Goal: Transaction & Acquisition: Purchase product/service

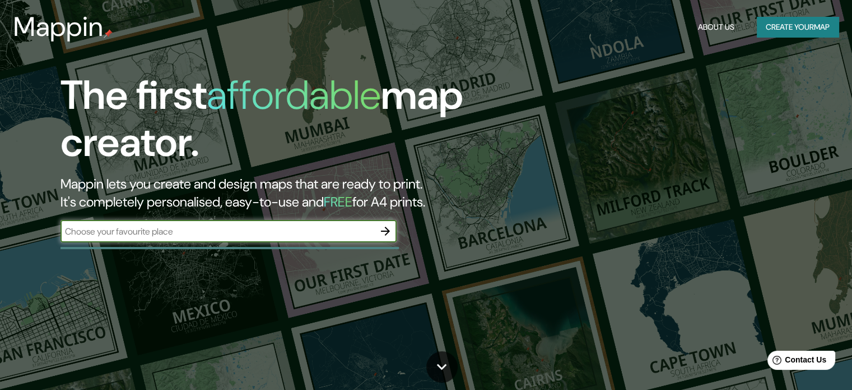
click at [284, 237] on input "text" at bounding box center [218, 231] width 314 height 13
type input "presidente [PERSON_NAME]"
click at [388, 230] on icon "button" at bounding box center [385, 230] width 9 height 9
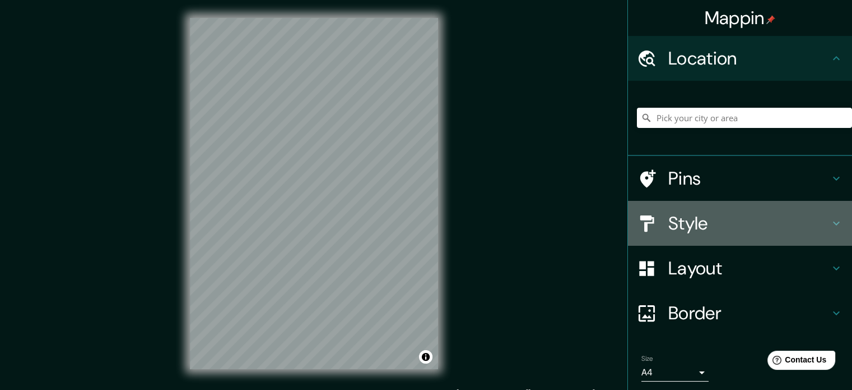
click at [703, 223] on h4 "Style" at bounding box center [749, 223] width 161 height 22
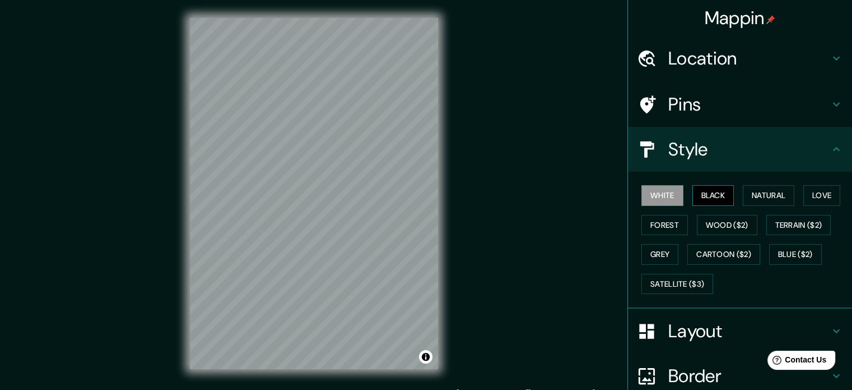
click at [703, 191] on button "Black" at bounding box center [714, 195] width 42 height 21
click at [760, 193] on button "Natural" at bounding box center [769, 195] width 52 height 21
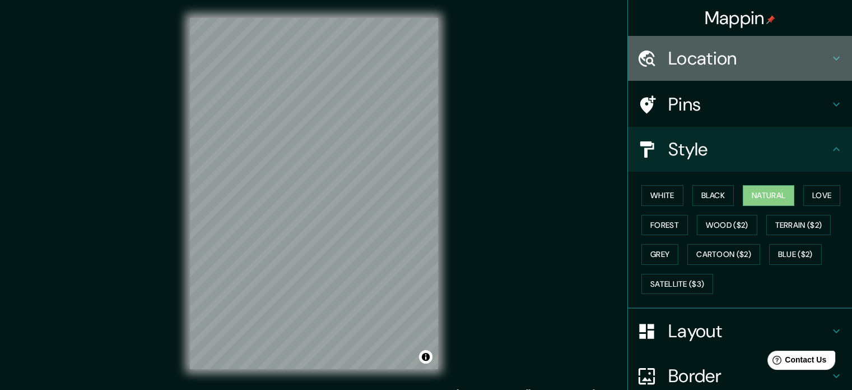
click at [742, 49] on h4 "Location" at bounding box center [749, 58] width 161 height 22
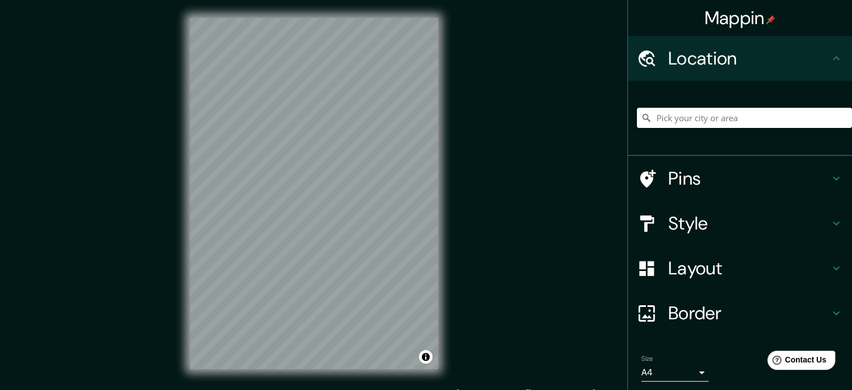
click at [739, 122] on input "Pick your city or area" at bounding box center [744, 118] width 215 height 20
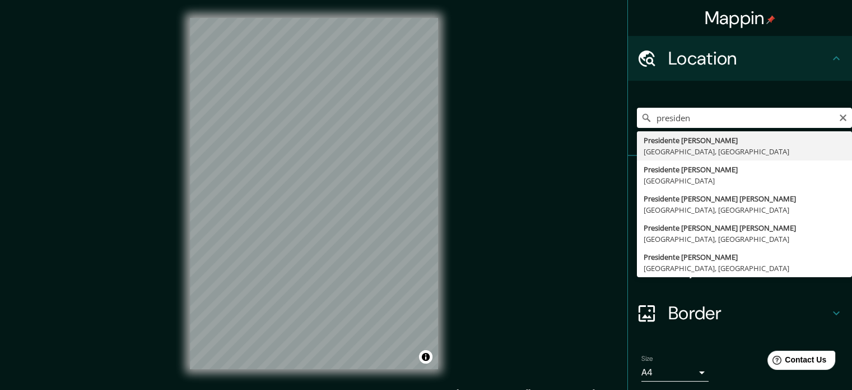
type input "Presidente [PERSON_NAME], [GEOGRAPHIC_DATA], [GEOGRAPHIC_DATA]"
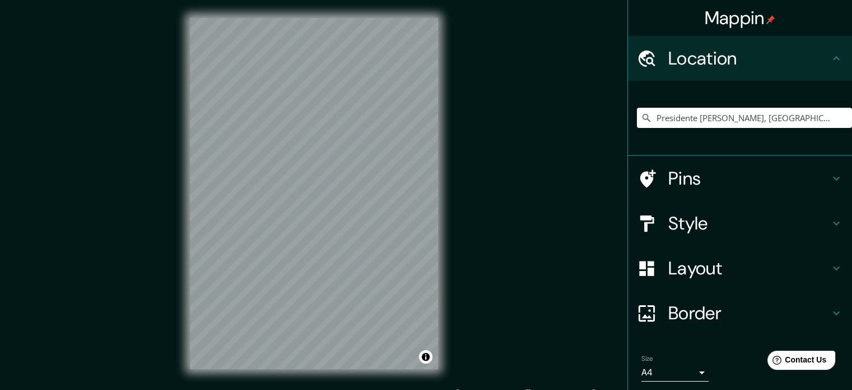
click at [694, 174] on h4 "Pins" at bounding box center [749, 178] width 161 height 22
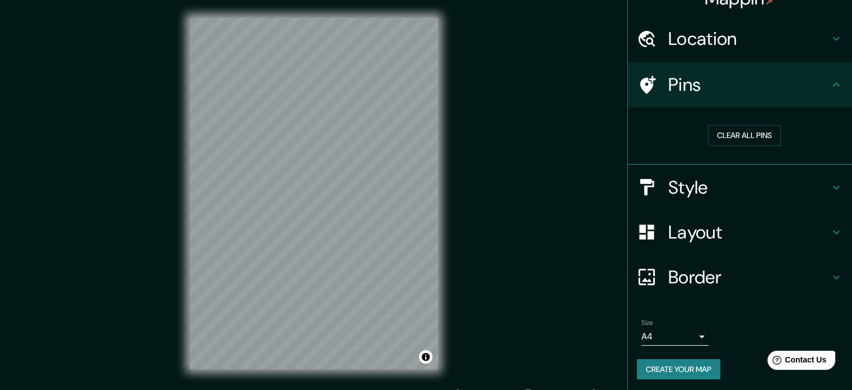
scroll to position [21, 0]
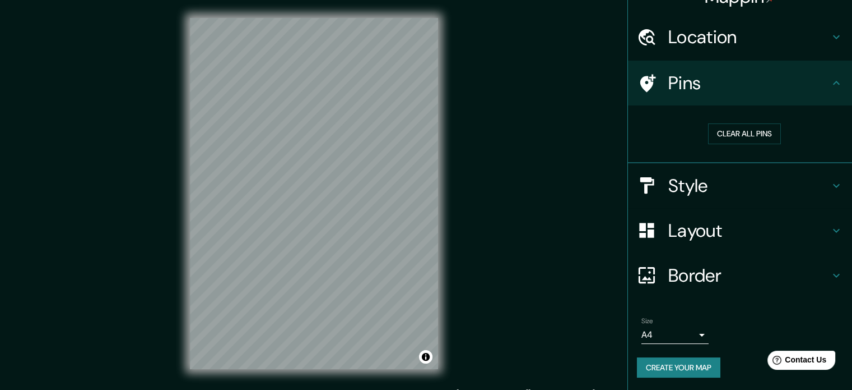
click at [705, 274] on h4 "Border" at bounding box center [749, 275] width 161 height 22
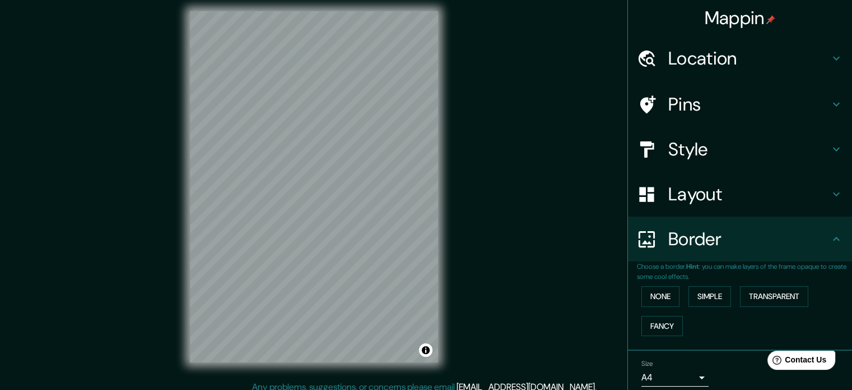
scroll to position [15, 0]
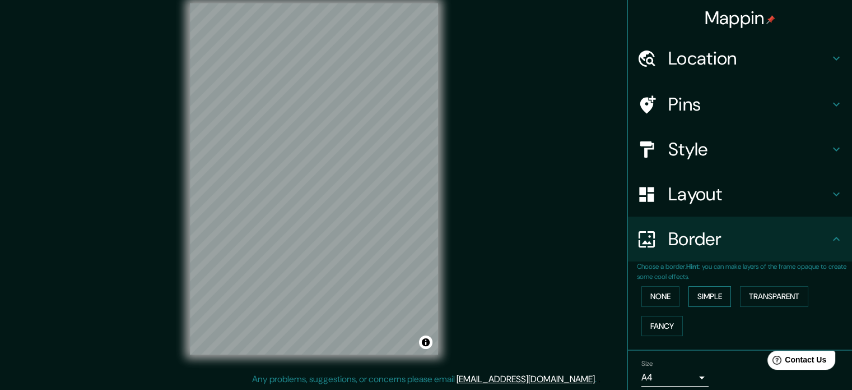
click at [706, 294] on button "Simple" at bounding box center [710, 296] width 43 height 21
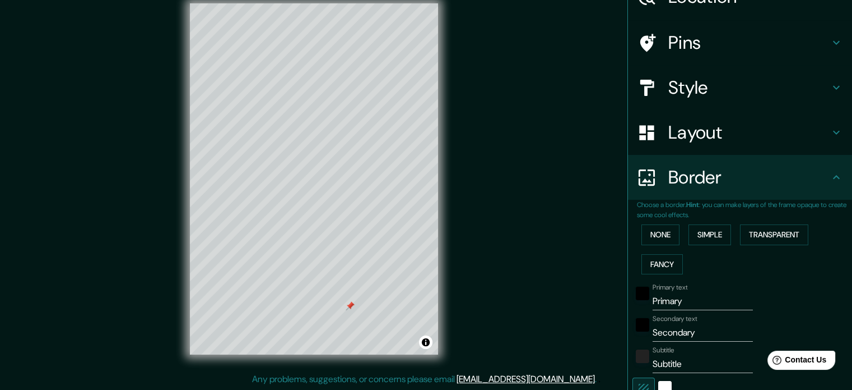
scroll to position [112, 0]
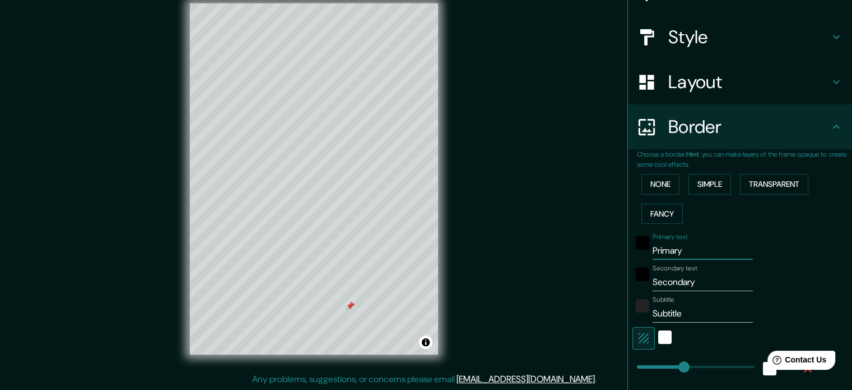
drag, startPoint x: 686, startPoint y: 252, endPoint x: 641, endPoint y: 252, distance: 44.8
click at [641, 252] on div "Primary text Primary" at bounding box center [725, 246] width 184 height 27
type input "p"
type input "177"
type input "35"
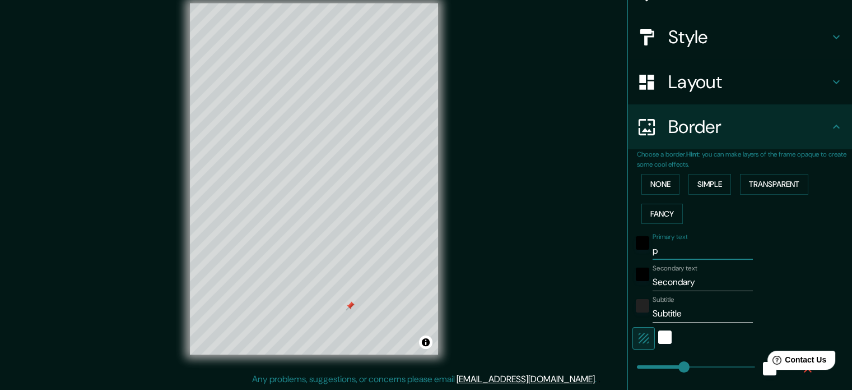
type input "pd"
type input "177"
type input "35"
type input "pdt"
type input "177"
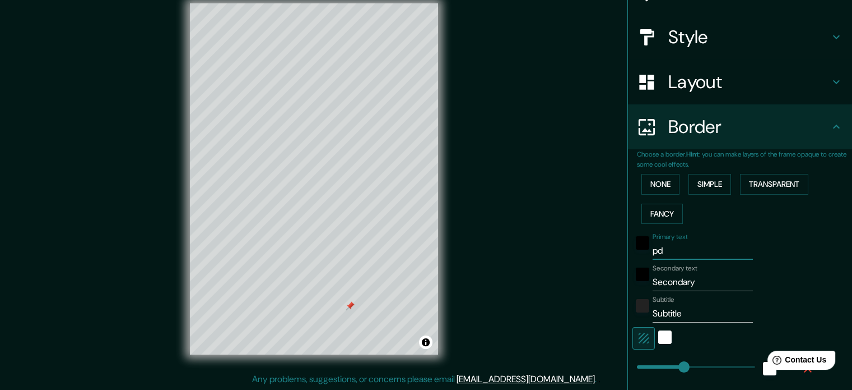
type input "35"
type input "pdte"
type input "177"
type input "35"
type input "pdte."
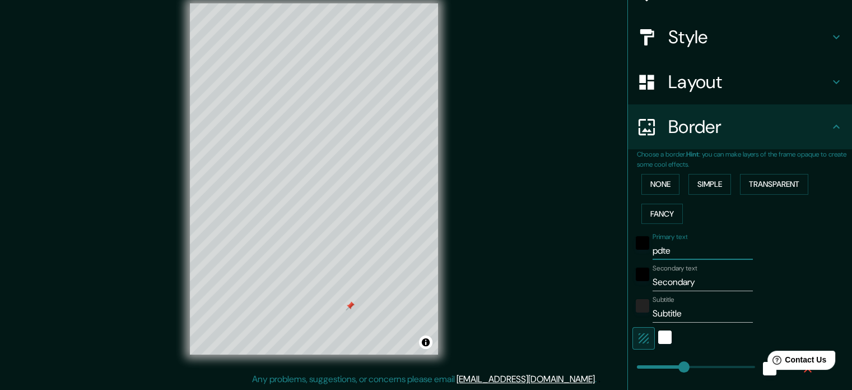
type input "177"
type input "35"
type input "pdte."
type input "177"
type input "35"
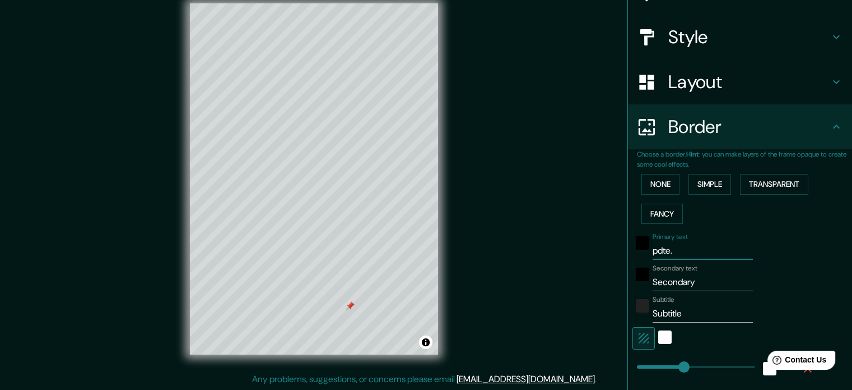
type input "pdte. f"
type input "177"
type input "35"
type input "pdte. fr"
type input "177"
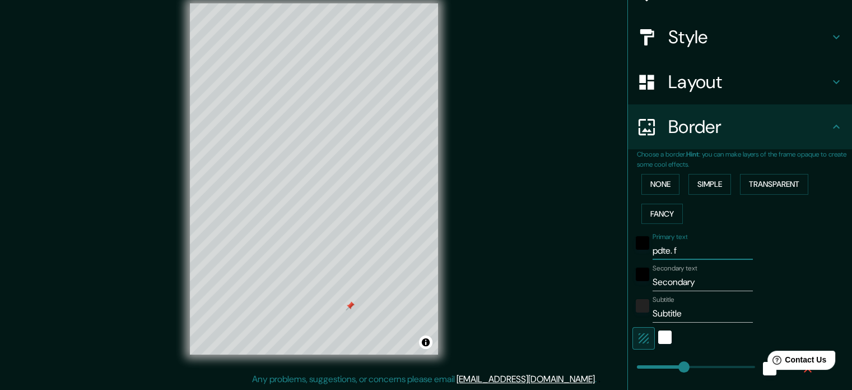
type input "35"
type input "pdte. fra"
type input "177"
type input "35"
type input "pdte. [PERSON_NAME]"
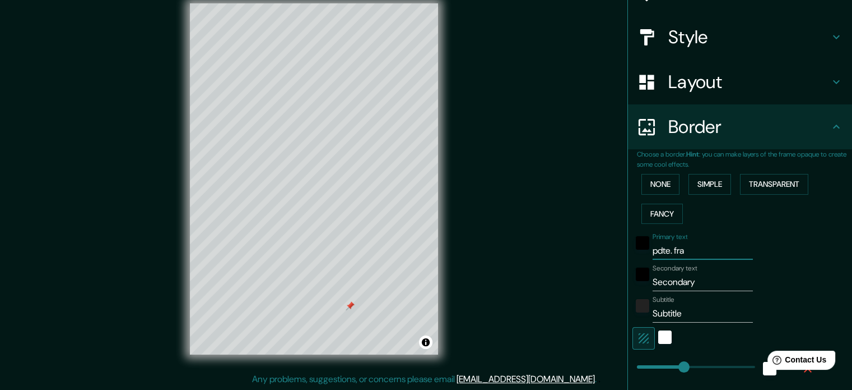
type input "177"
type input "35"
type input "pdte. franc"
type input "177"
type input "35"
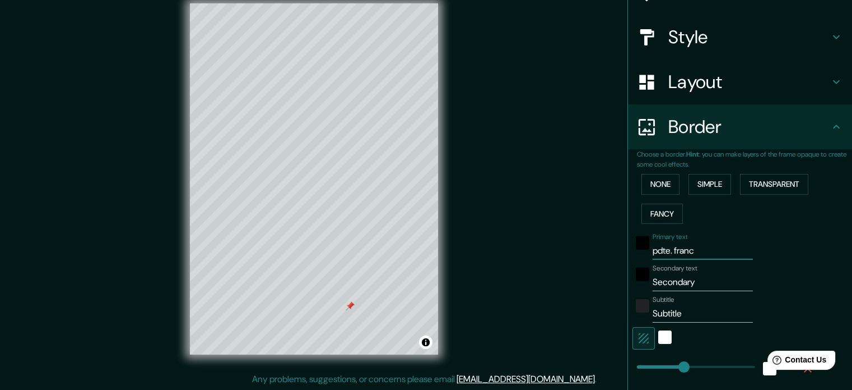
type input "pdte. [PERSON_NAME]"
type input "177"
type input "35"
type input "pdte. [PERSON_NAME]"
drag, startPoint x: 705, startPoint y: 277, endPoint x: 641, endPoint y: 284, distance: 64.2
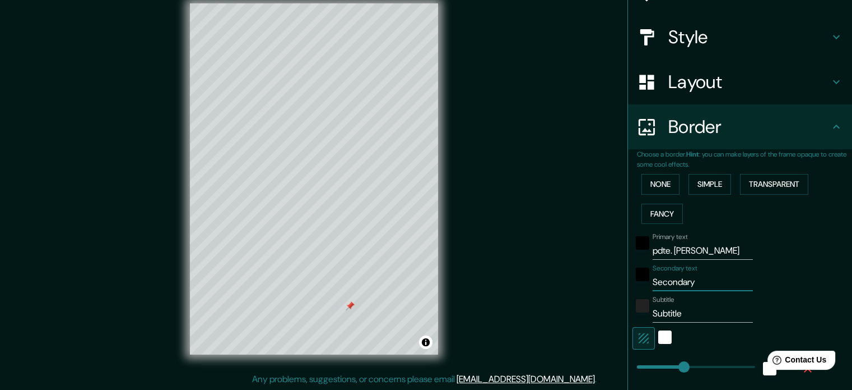
click at [641, 284] on div "Secondary text Secondary" at bounding box center [725, 277] width 184 height 27
type input "a"
type input "177"
type input "35"
type input "al"
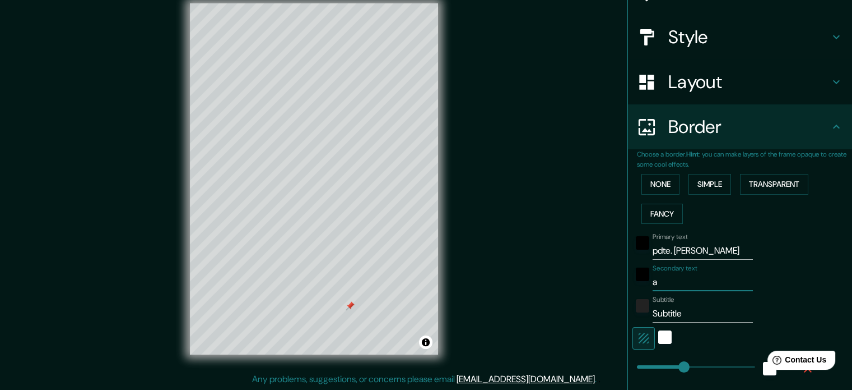
type input "177"
type input "35"
type input "alt"
type input "177"
type input "35"
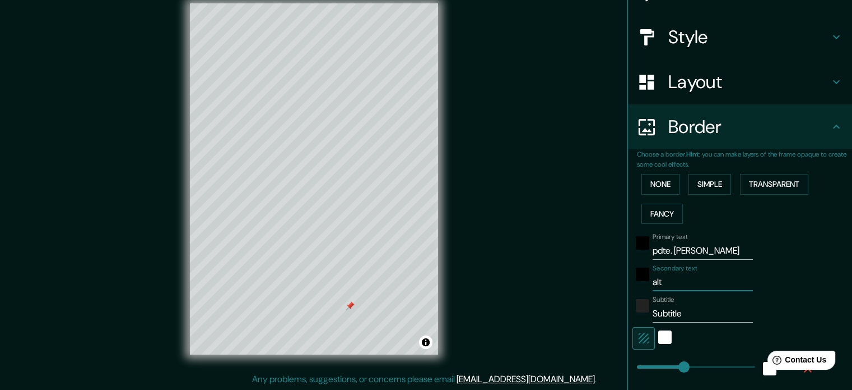
type input "alto"
type input "177"
type input "35"
type input "alto"
type input "177"
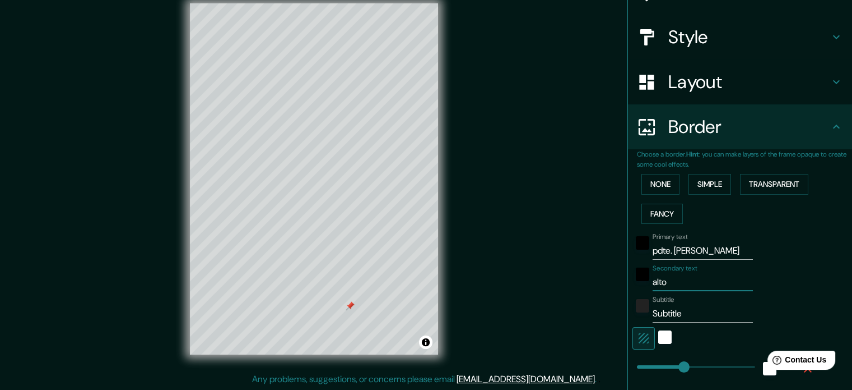
type input "35"
type input "alto p"
type input "177"
type input "35"
type input "alto pa"
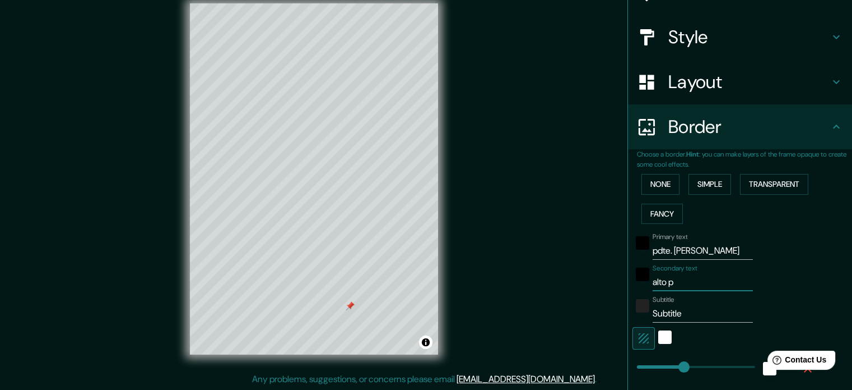
type input "177"
type input "35"
type input "alto par"
type input "177"
type input "35"
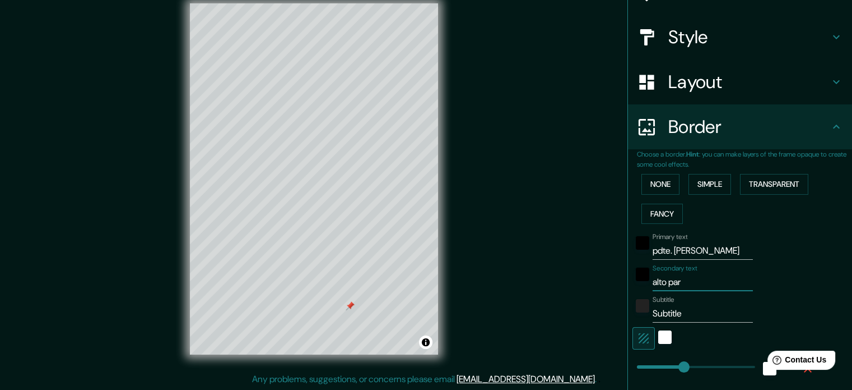
type input "alto para"
type input "177"
type input "35"
type input "alto paran"
type input "177"
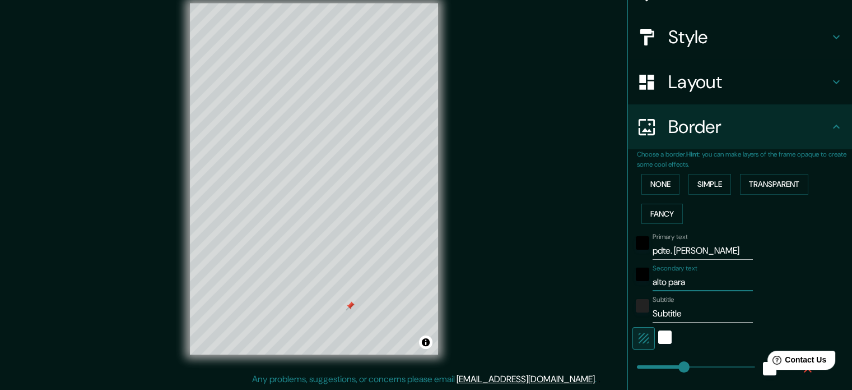
type input "35"
type input "alto [GEOGRAPHIC_DATA]"
type input "177"
type input "35"
type input "alto [GEOGRAPHIC_DATA]"
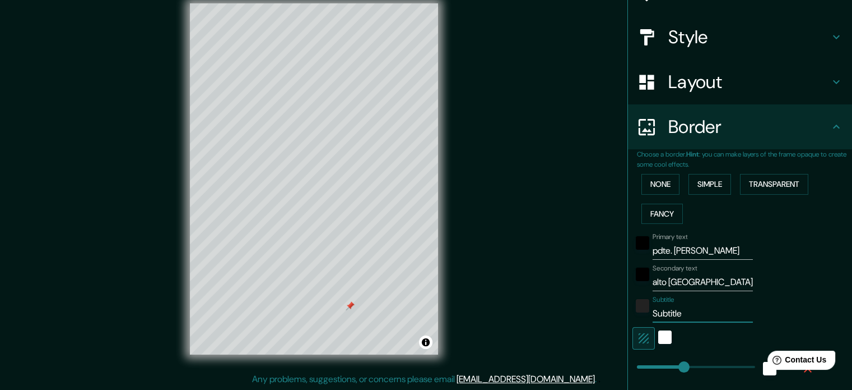
drag, startPoint x: 686, startPoint y: 312, endPoint x: 642, endPoint y: 316, distance: 43.9
click at [642, 316] on div "Subtitle Subtitle" at bounding box center [725, 308] width 184 height 27
type input "p"
type input "177"
type input "35"
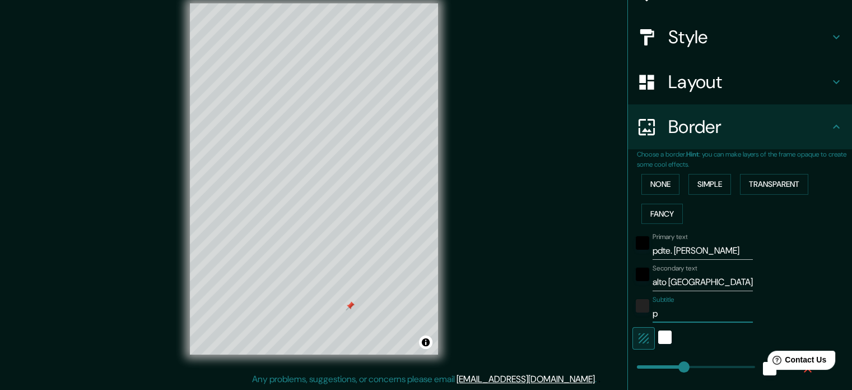
type input "pa"
type input "177"
type input "35"
type input "par"
type input "177"
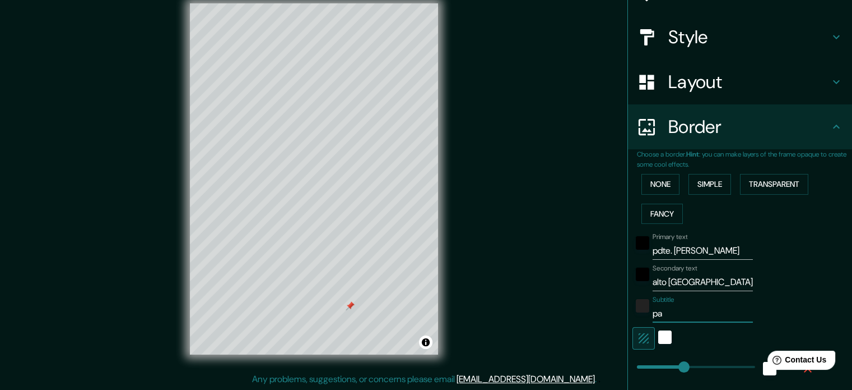
type input "35"
type input "para"
type input "177"
type input "35"
type input "[PERSON_NAME]"
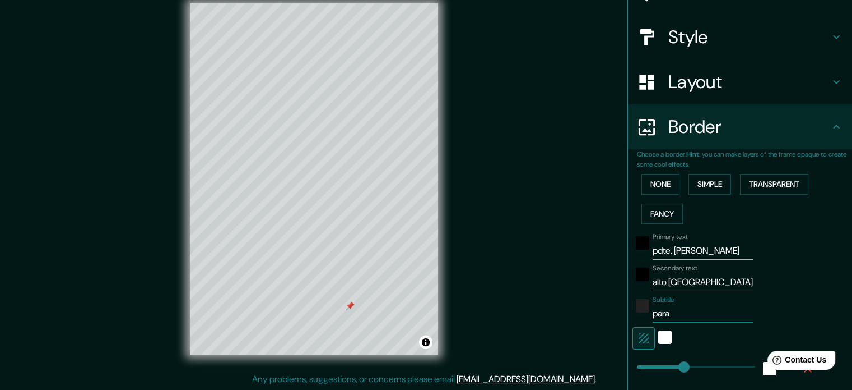
type input "177"
type input "35"
type input "paragu"
type input "177"
type input "35"
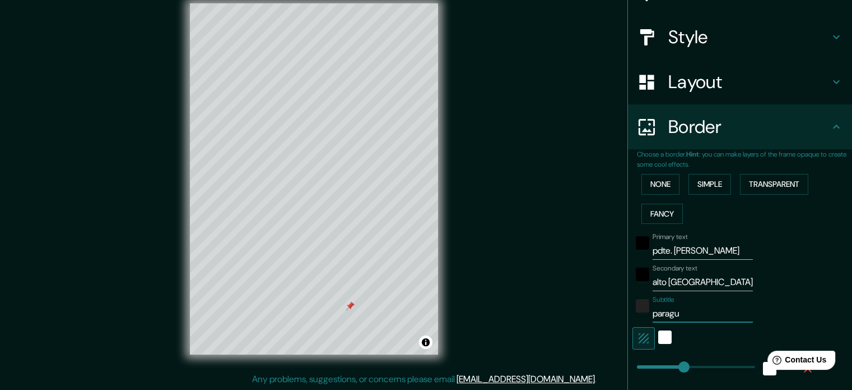
type input "paragua"
type input "177"
type input "35"
type input "[GEOGRAPHIC_DATA]"
type input "177"
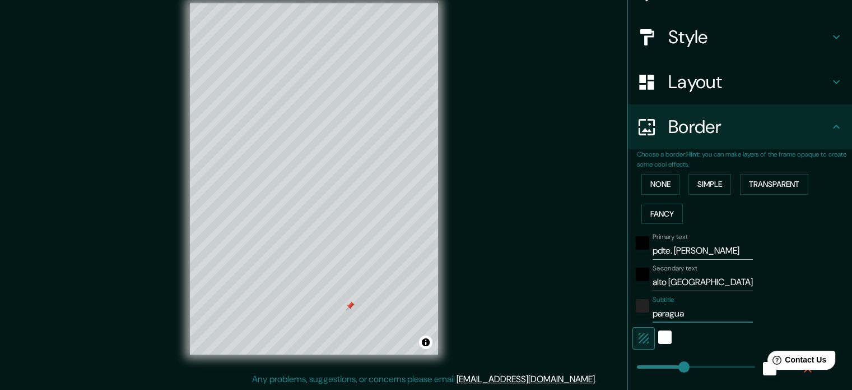
type input "35"
type input "paragua"
type input "177"
type input "35"
type input "paragu"
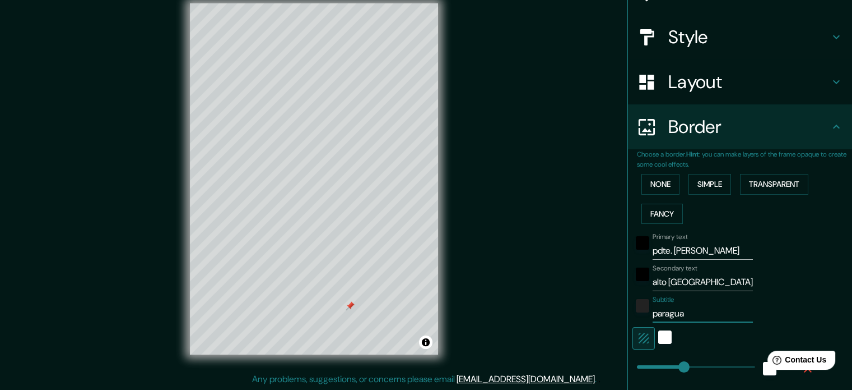
type input "177"
type input "35"
type input "[PERSON_NAME]"
type input "177"
type input "35"
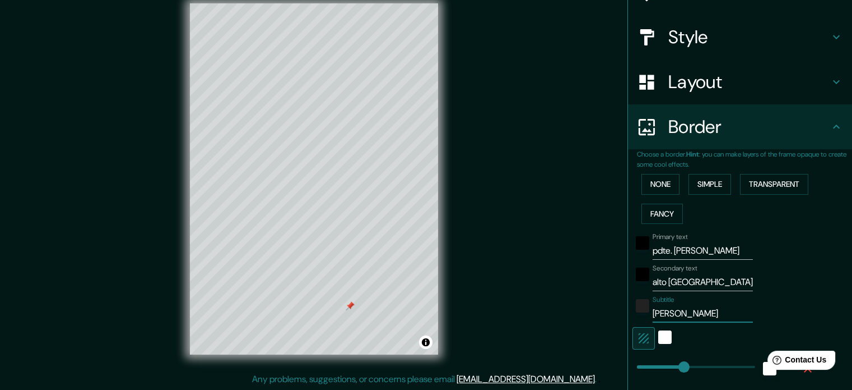
type input "para"
type input "177"
type input "35"
type input "par"
type input "177"
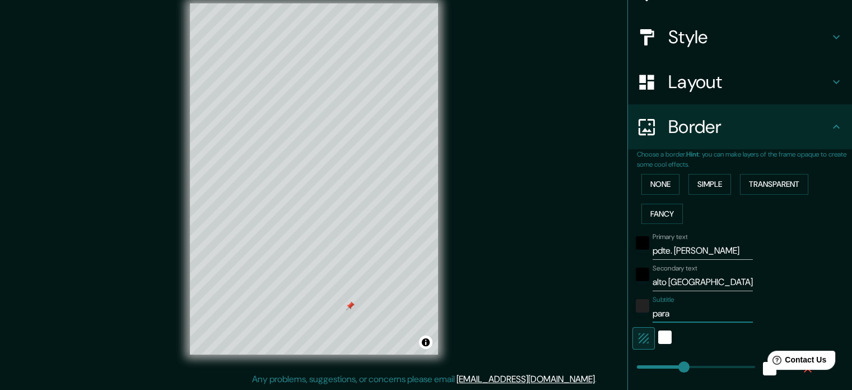
type input "35"
type input "pa"
type input "177"
type input "35"
type input "p"
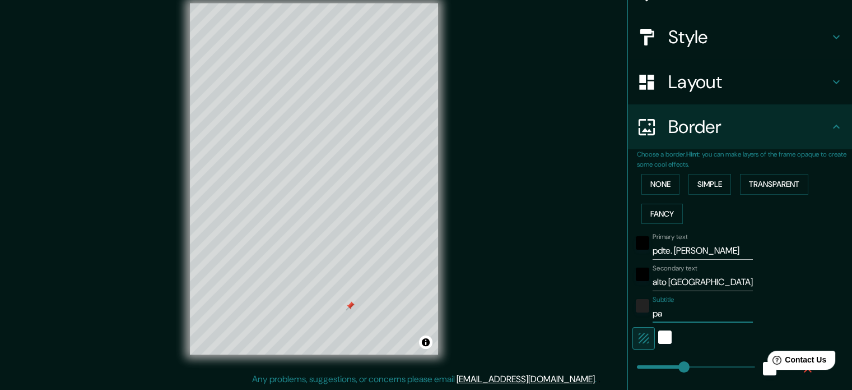
type input "177"
type input "35"
type input "177"
type input "35"
type input "P"
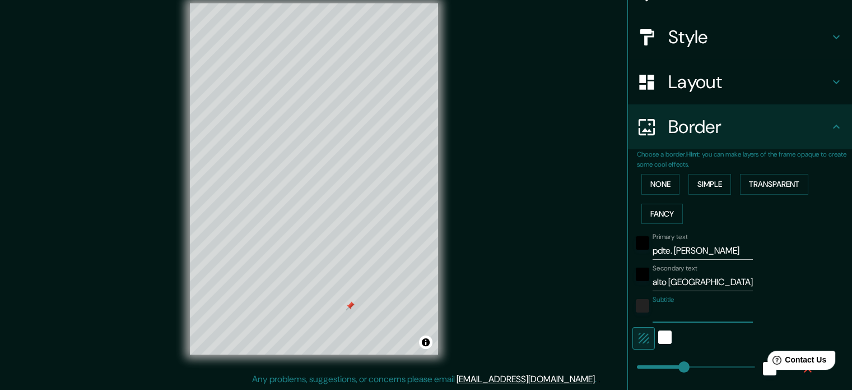
type input "177"
type input "35"
type input "Pa"
type input "177"
type input "35"
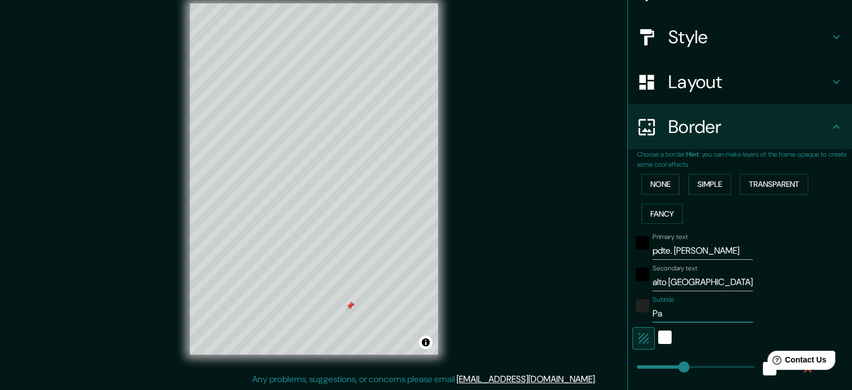
type input "Par"
type input "177"
type input "35"
type input "Para"
type input "177"
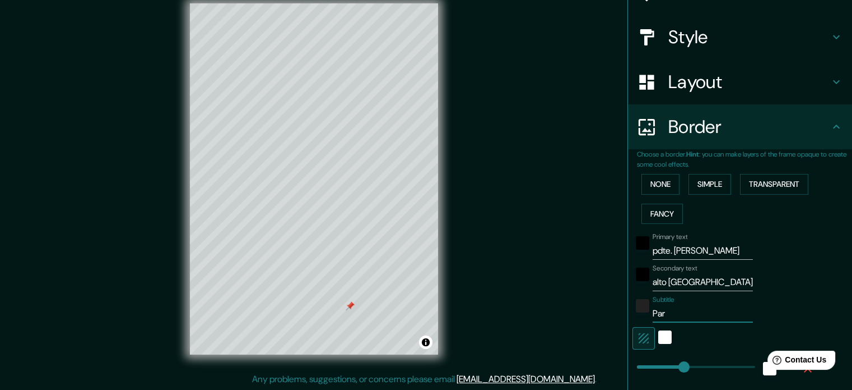
type input "35"
type input "Parag"
type input "177"
type input "35"
type input "Paragu"
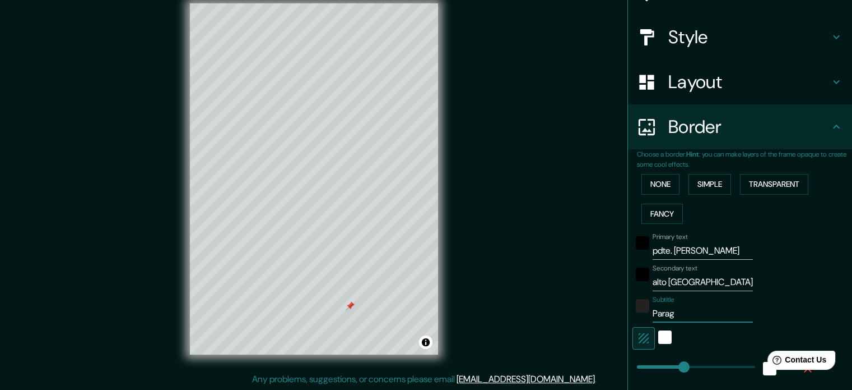
type input "177"
type input "35"
type input "Paragua"
type input "177"
type input "35"
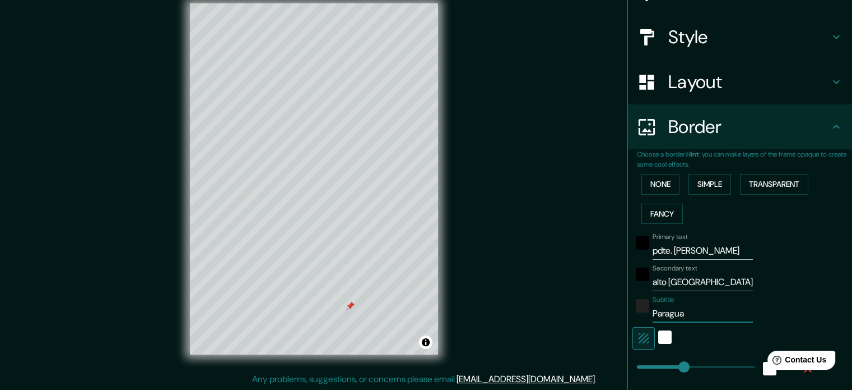
type input "[GEOGRAPHIC_DATA]"
type input "177"
type input "35"
type input "[GEOGRAPHIC_DATA]"
click at [659, 339] on div "white" at bounding box center [665, 336] width 13 height 13
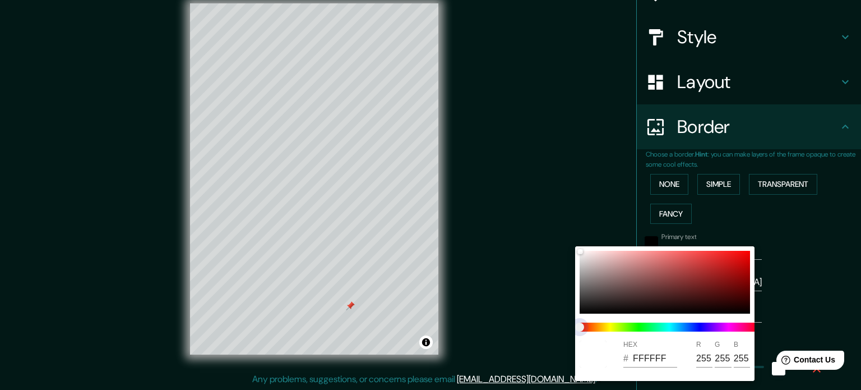
type input "177"
type input "35"
type input "177"
type input "35"
type input "177"
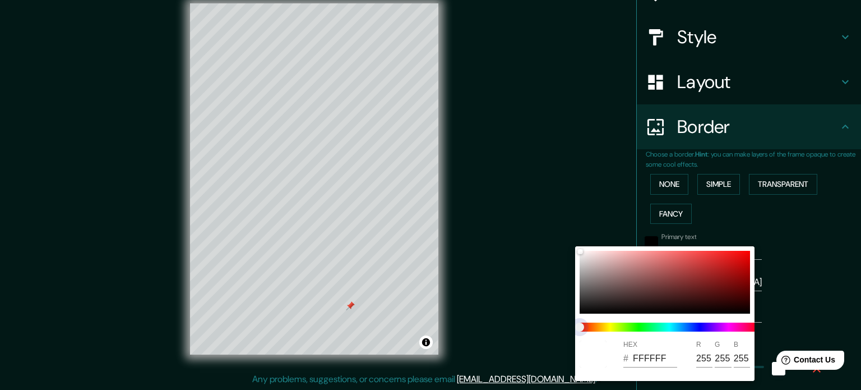
type input "35"
type input "177"
type input "35"
type input "177"
type input "35"
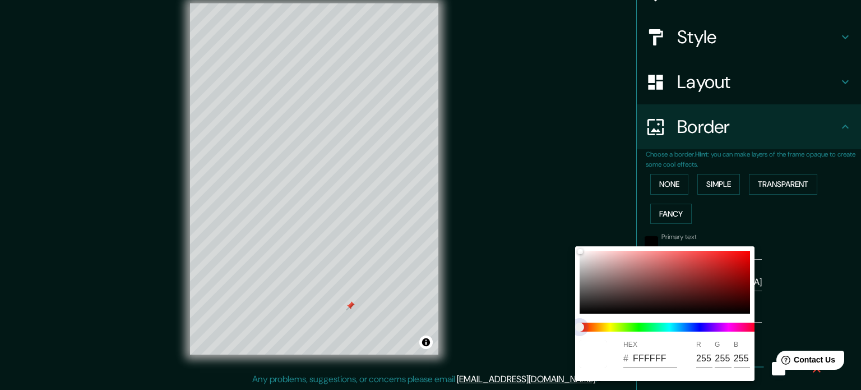
type input "177"
type input "35"
type input "177"
type input "35"
type input "177"
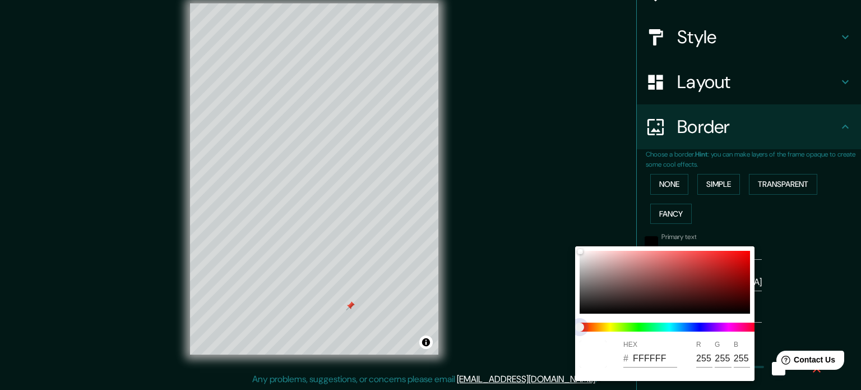
type input "35"
type input "177"
type input "35"
type input "177"
type input "35"
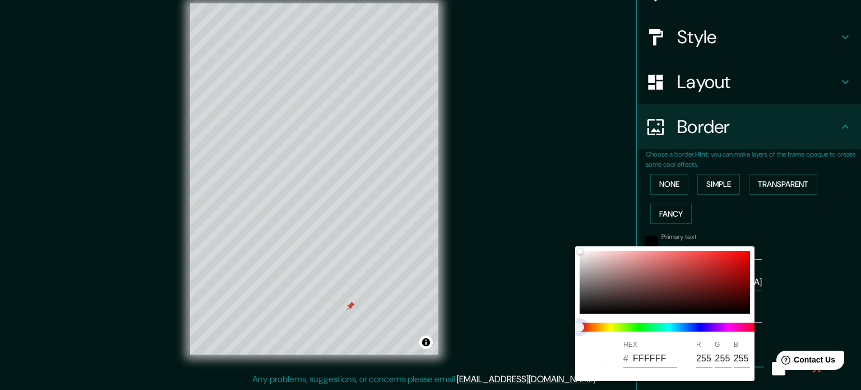
type input "177"
type input "35"
type input "177"
type input "35"
type input "177"
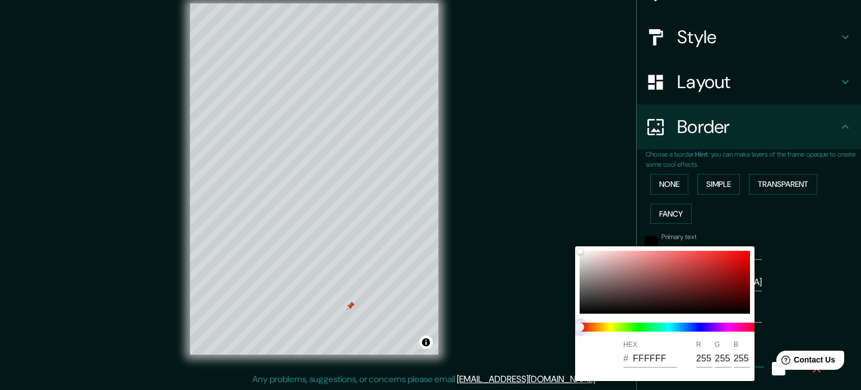
type input "35"
type input "177"
type input "35"
type input "177"
type input "35"
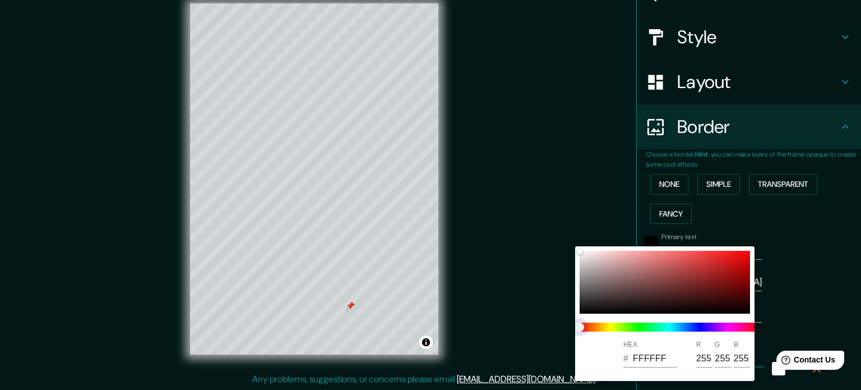
type input "177"
type input "35"
type input "177"
type input "35"
type input "177"
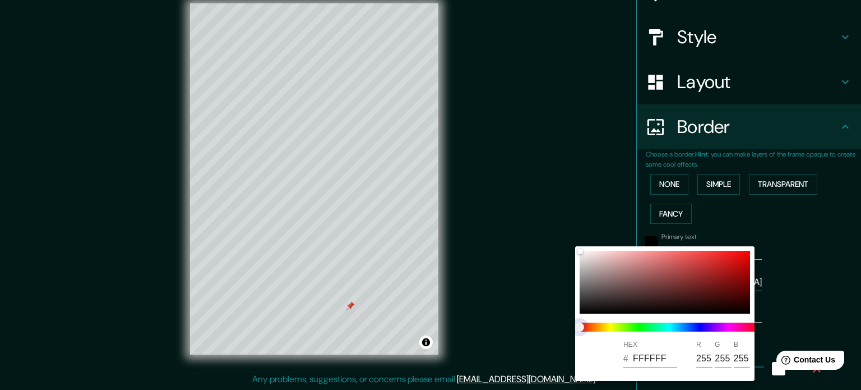
type input "35"
type input "177"
type input "35"
type input "177"
type input "35"
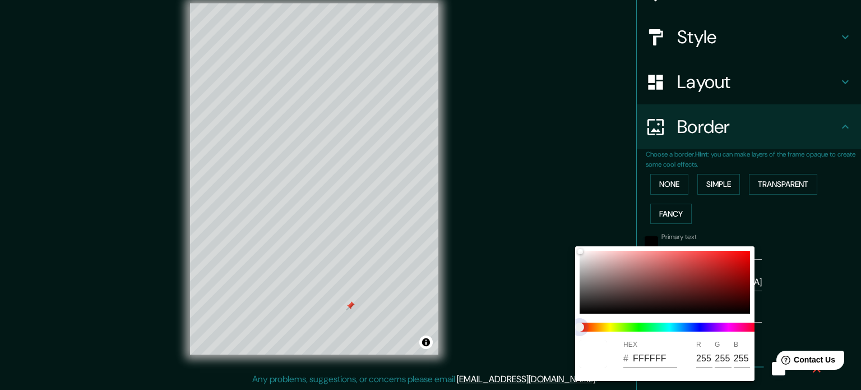
type input "177"
type input "35"
type input "177"
type input "35"
type input "177"
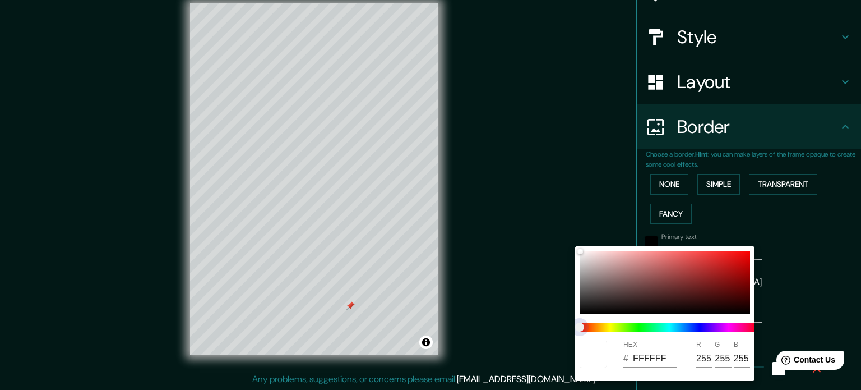
type input "35"
type input "177"
type input "35"
type input "177"
type input "35"
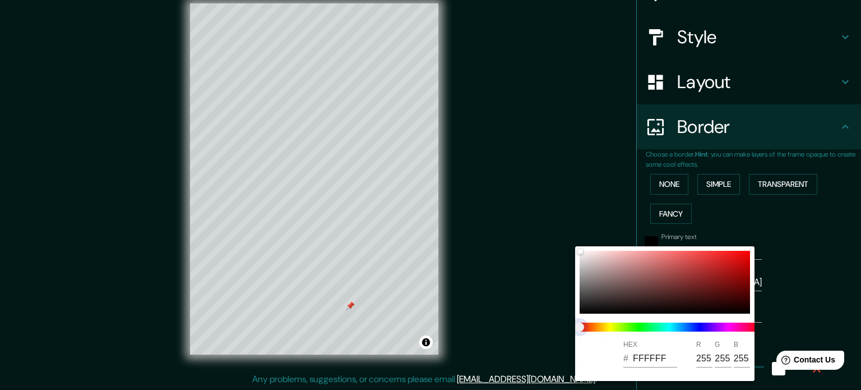
type input "177"
type input "35"
type input "177"
type input "35"
drag, startPoint x: 582, startPoint y: 327, endPoint x: 605, endPoint y: 327, distance: 23.0
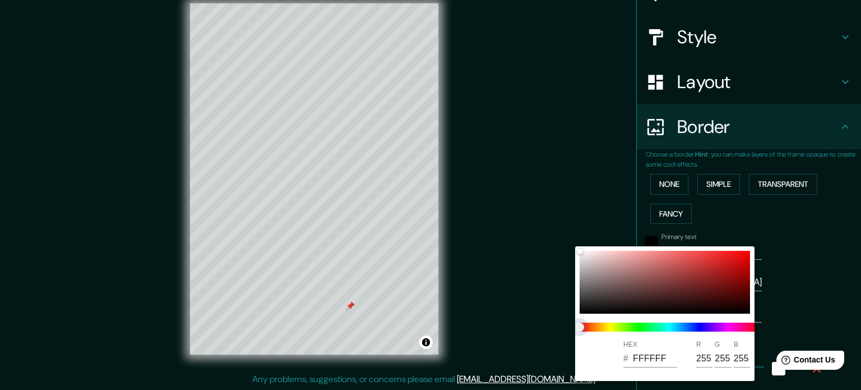
click at [651, 331] on span at bounding box center [669, 326] width 179 height 9
drag, startPoint x: 583, startPoint y: 325, endPoint x: 603, endPoint y: 327, distance: 19.2
click at [603, 327] on span at bounding box center [669, 326] width 179 height 9
drag, startPoint x: 580, startPoint y: 324, endPoint x: 602, endPoint y: 327, distance: 22.7
click at [601, 327] on span at bounding box center [669, 326] width 179 height 9
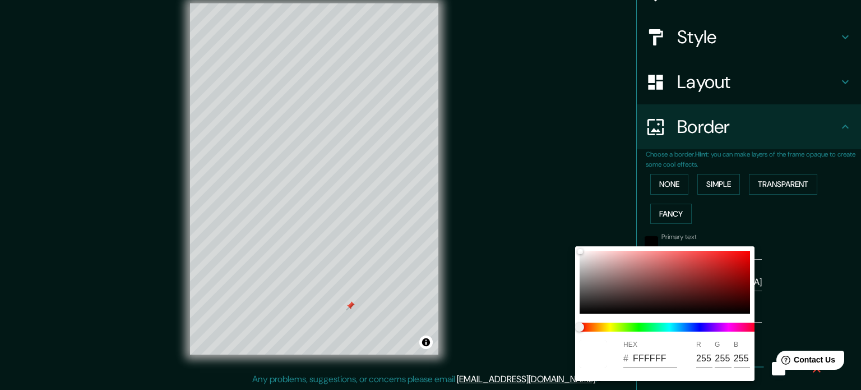
click at [802, 320] on div at bounding box center [430, 195] width 861 height 390
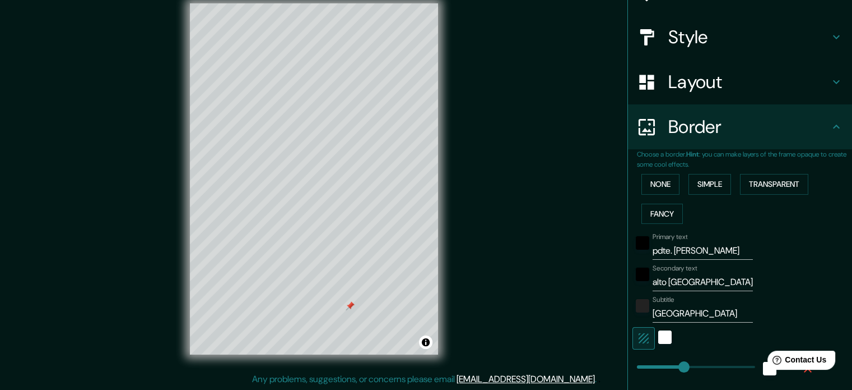
click at [637, 336] on icon "button" at bounding box center [643, 337] width 13 height 13
click at [639, 335] on icon "button" at bounding box center [643, 337] width 13 height 13
drag, startPoint x: 670, startPoint y: 369, endPoint x: 641, endPoint y: 380, distance: 30.5
drag, startPoint x: 642, startPoint y: 367, endPoint x: 668, endPoint y: 368, distance: 25.8
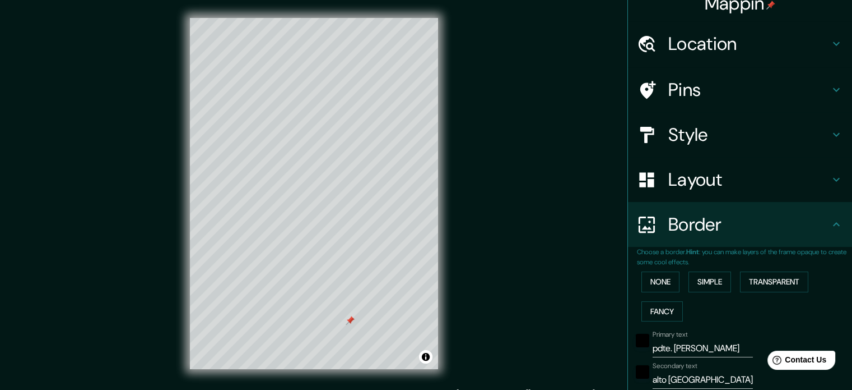
scroll to position [0, 0]
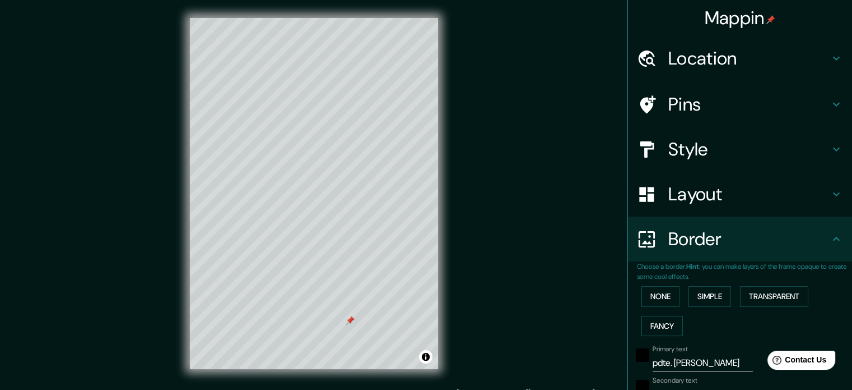
click at [685, 142] on h4 "Style" at bounding box center [749, 149] width 161 height 22
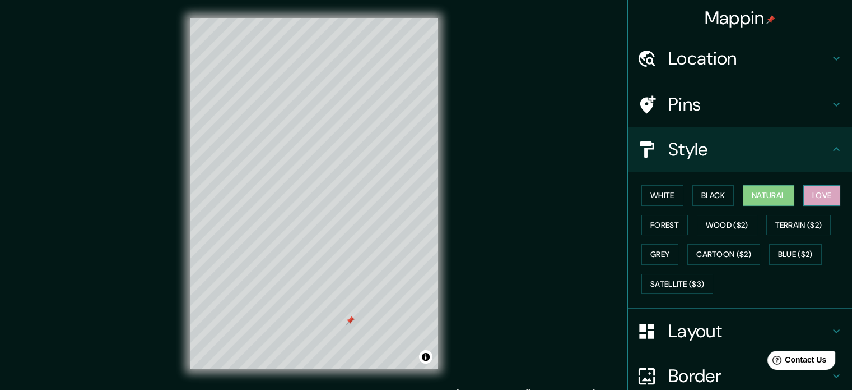
click at [818, 194] on button "Love" at bounding box center [822, 195] width 37 height 21
click at [653, 226] on button "Forest" at bounding box center [665, 225] width 47 height 21
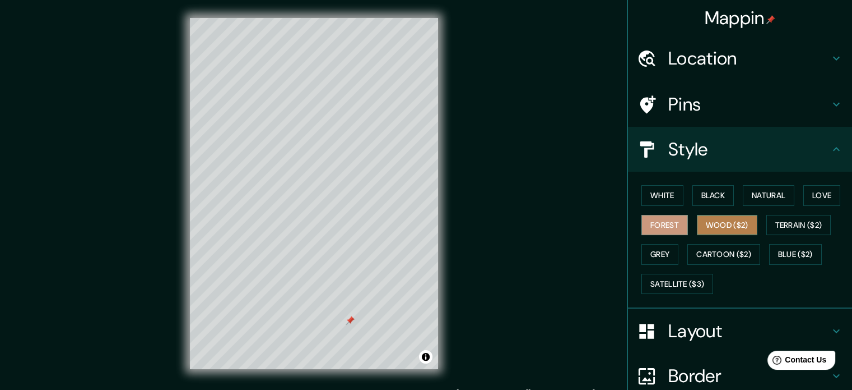
click at [711, 226] on button "Wood ($2)" at bounding box center [727, 225] width 61 height 21
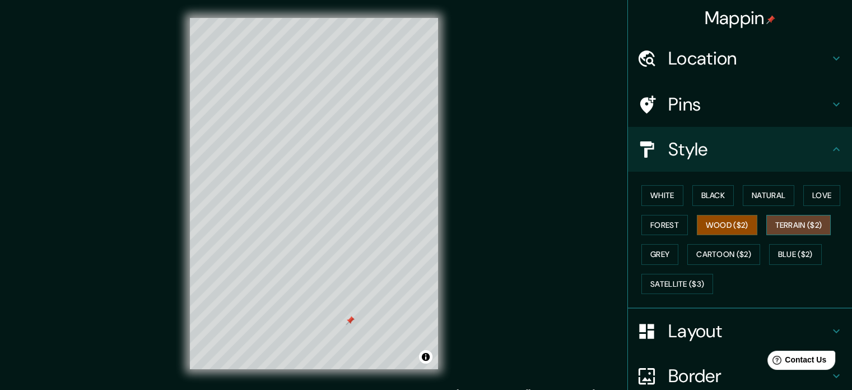
click at [773, 229] on button "Terrain ($2)" at bounding box center [799, 225] width 65 height 21
click at [647, 254] on button "Grey" at bounding box center [660, 254] width 37 height 21
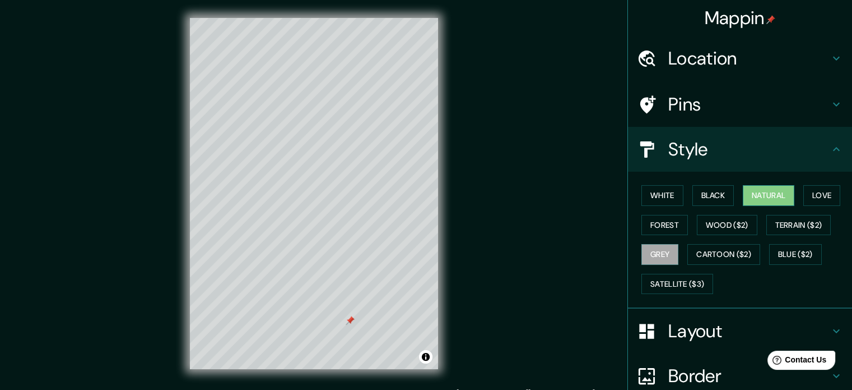
click at [759, 193] on button "Natural" at bounding box center [769, 195] width 52 height 21
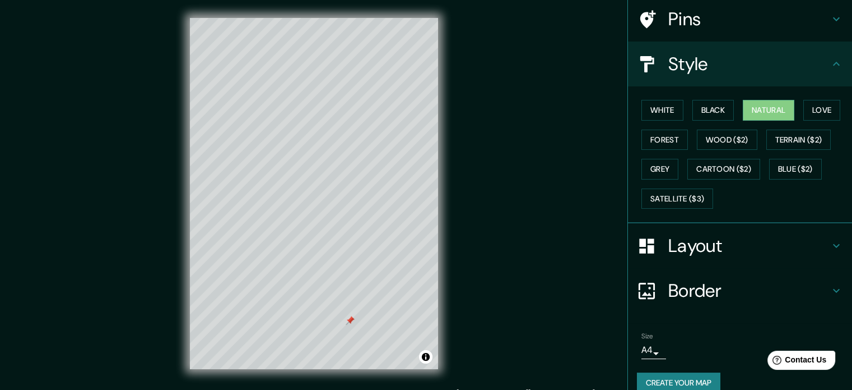
scroll to position [100, 0]
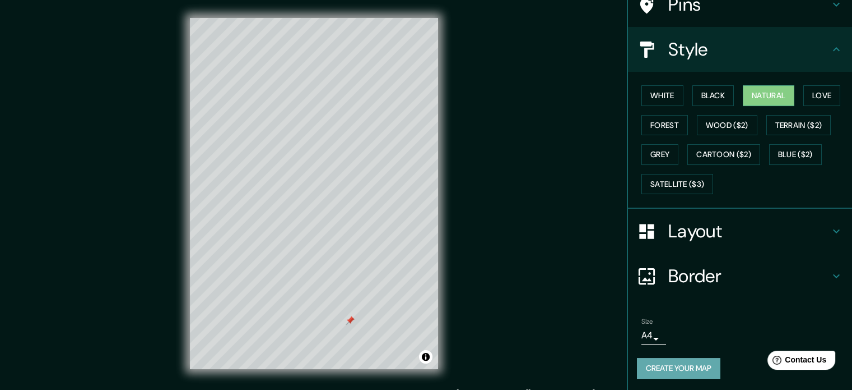
click at [683, 365] on button "Create your map" at bounding box center [679, 368] width 84 height 21
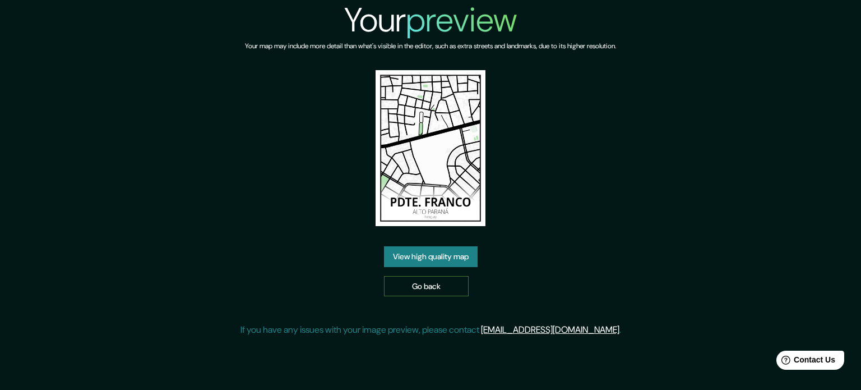
click at [438, 286] on link "Go back" at bounding box center [426, 286] width 85 height 21
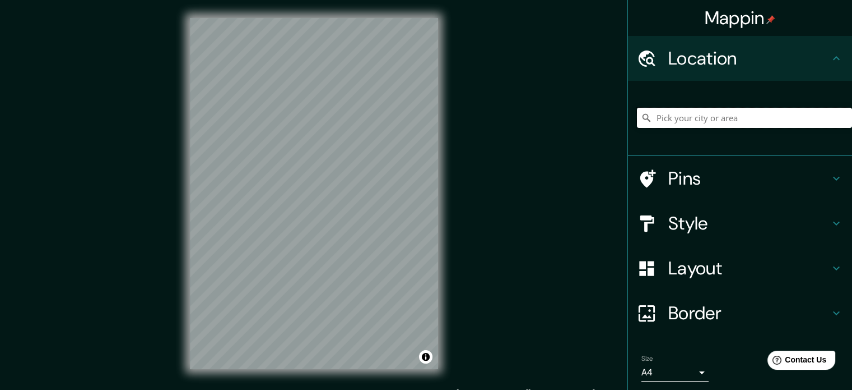
click at [708, 119] on input "Pick your city or area" at bounding box center [744, 118] width 215 height 20
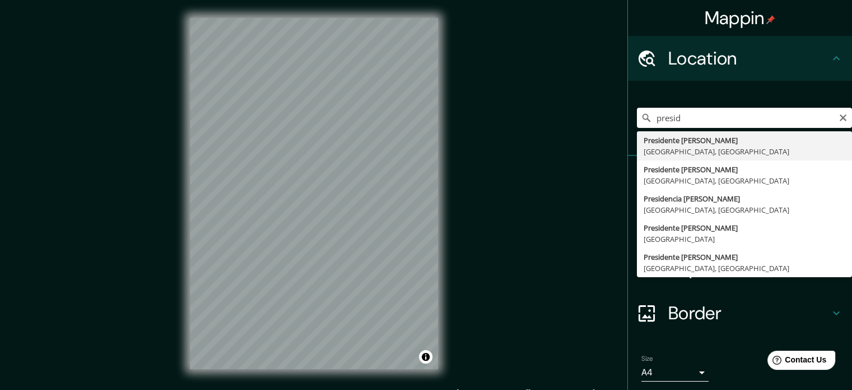
type input "Presidente Prudente, São Paulo, Brasil"
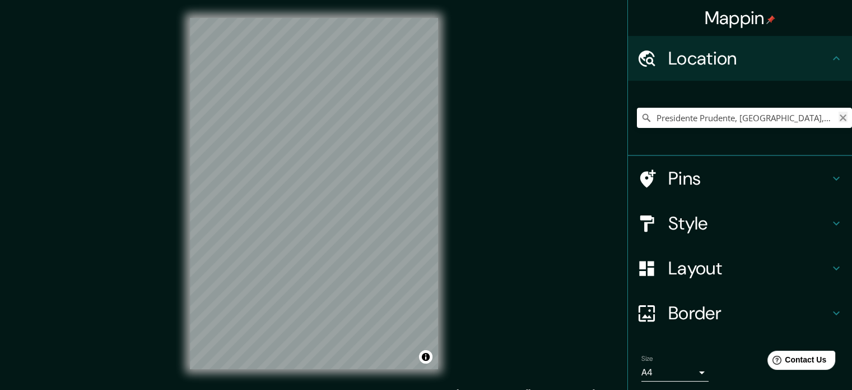
click at [839, 121] on icon "Clear" at bounding box center [843, 117] width 9 height 9
type input "Presidente [PERSON_NAME], [GEOGRAPHIC_DATA], [GEOGRAPHIC_DATA]"
click at [689, 182] on h4 "Pins" at bounding box center [749, 178] width 161 height 22
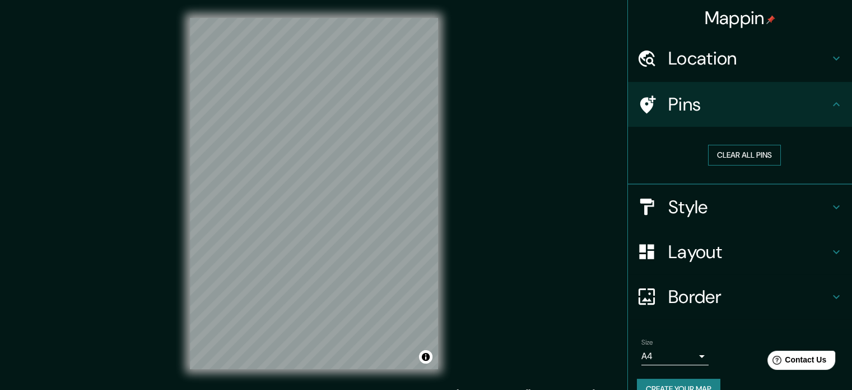
click at [736, 156] on button "Clear all pins" at bounding box center [744, 155] width 73 height 21
click at [746, 155] on button "Clear all pins" at bounding box center [744, 155] width 73 height 21
click at [830, 101] on icon at bounding box center [836, 104] width 13 height 13
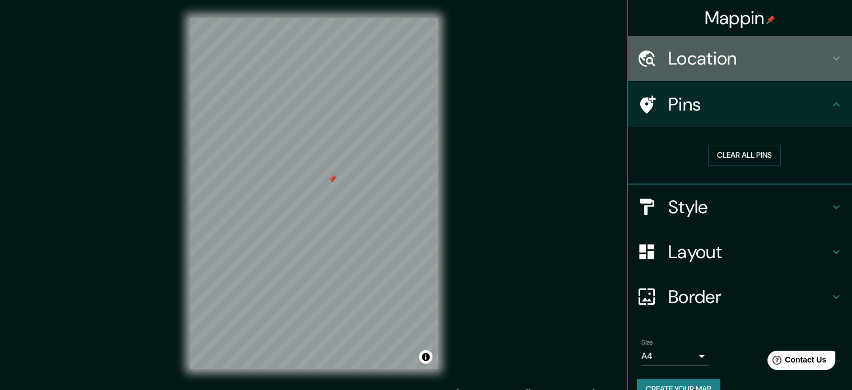
click at [777, 70] on div "Location" at bounding box center [740, 58] width 224 height 45
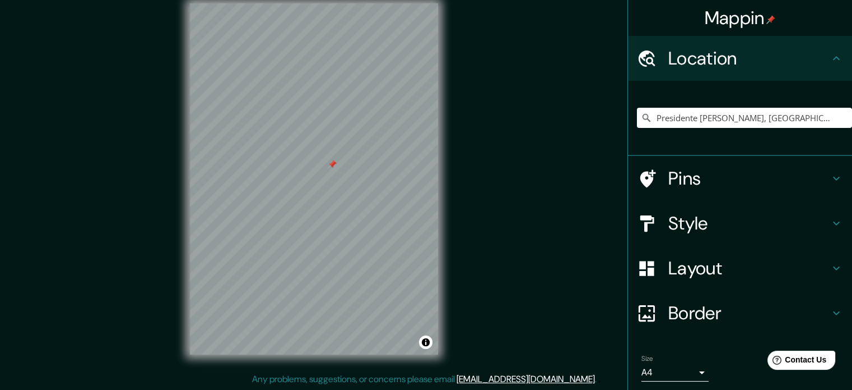
click at [703, 181] on h4 "Pins" at bounding box center [749, 178] width 161 height 22
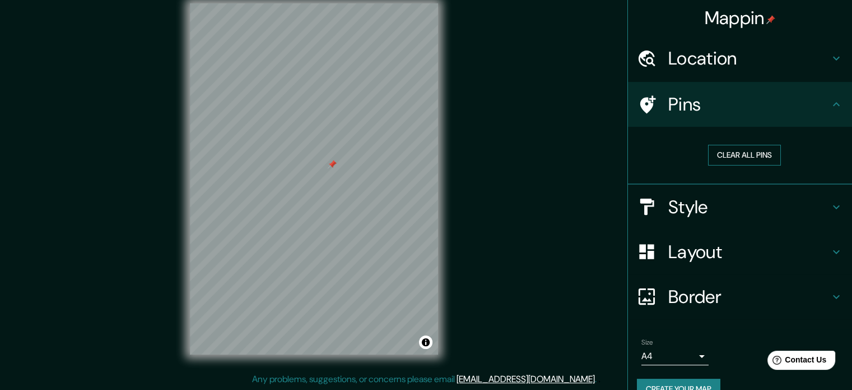
click at [734, 154] on button "Clear all pins" at bounding box center [744, 155] width 73 height 21
click at [729, 208] on h4 "Style" at bounding box center [749, 207] width 161 height 22
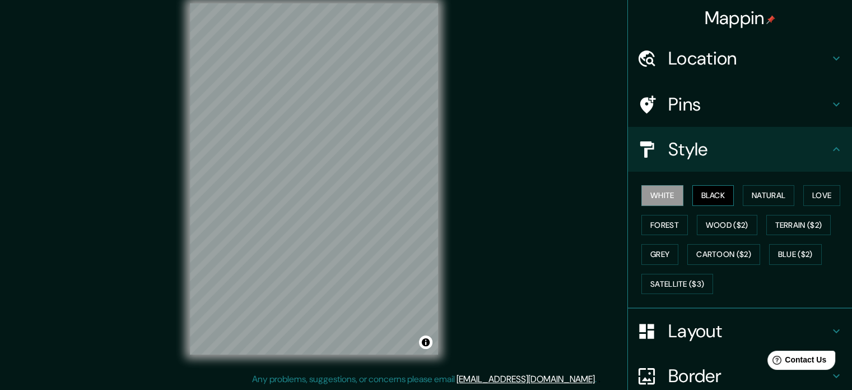
click at [713, 192] on button "Black" at bounding box center [714, 195] width 42 height 21
click at [761, 189] on button "Natural" at bounding box center [769, 195] width 52 height 21
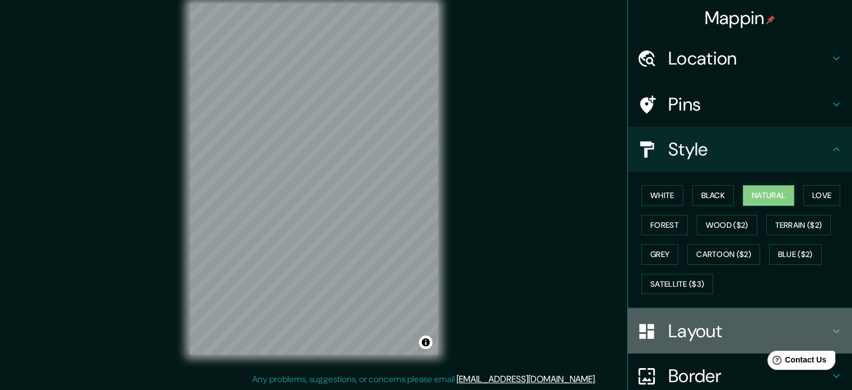
click at [705, 327] on h4 "Layout" at bounding box center [749, 330] width 161 height 22
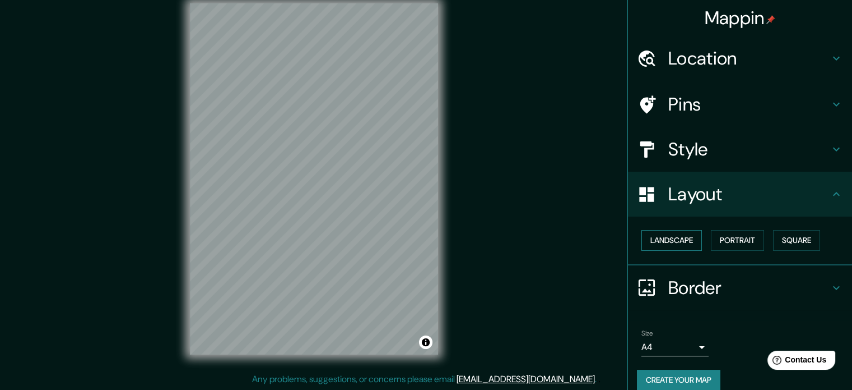
click at [665, 238] on button "Landscape" at bounding box center [672, 240] width 61 height 21
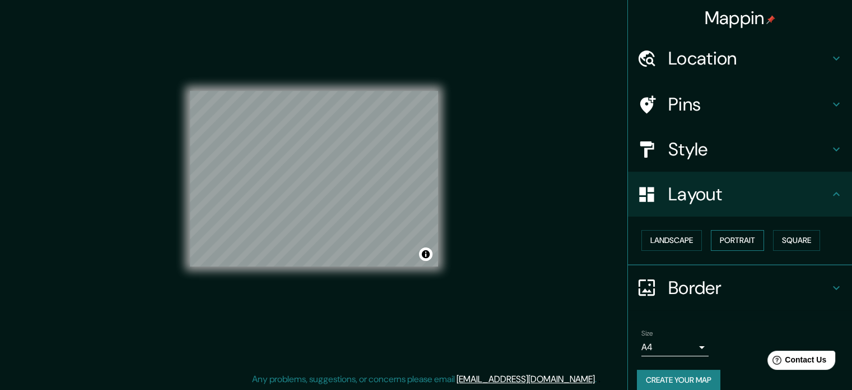
click at [720, 238] on button "Portrait" at bounding box center [737, 240] width 53 height 21
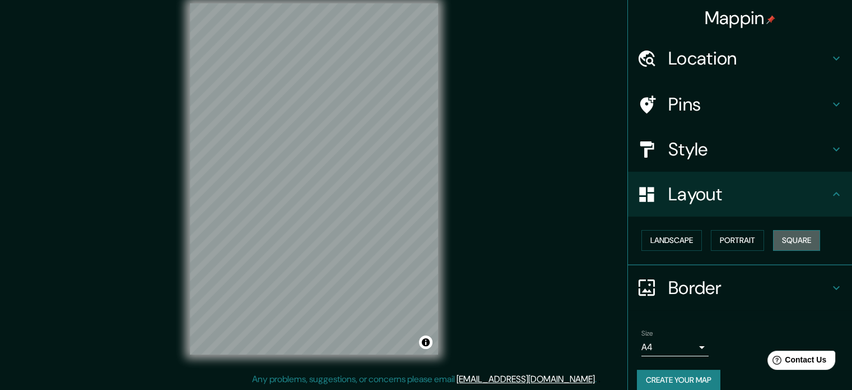
click at [790, 237] on button "Square" at bounding box center [796, 240] width 47 height 21
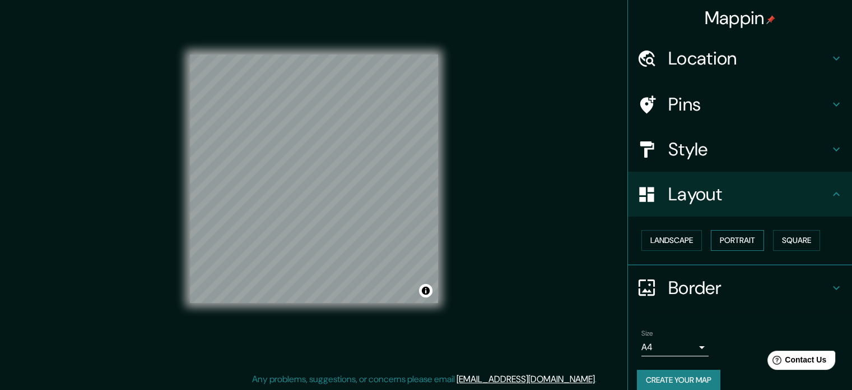
click at [722, 239] on button "Portrait" at bounding box center [737, 240] width 53 height 21
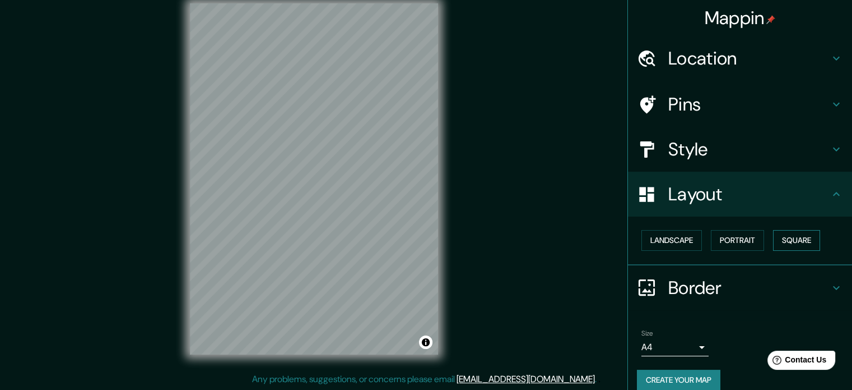
click at [773, 235] on button "Square" at bounding box center [796, 240] width 47 height 21
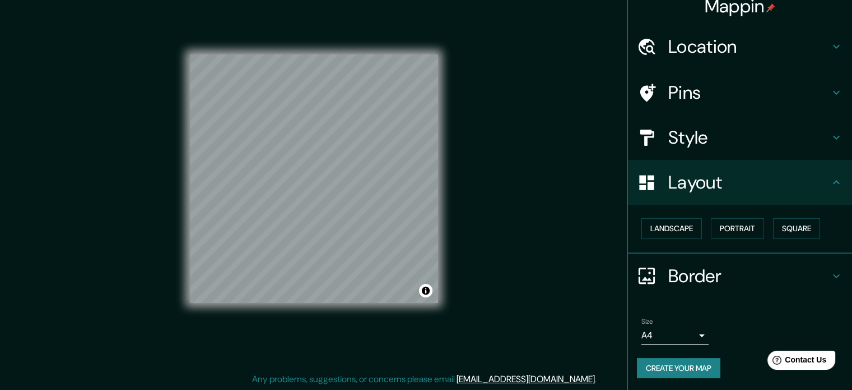
scroll to position [12, 0]
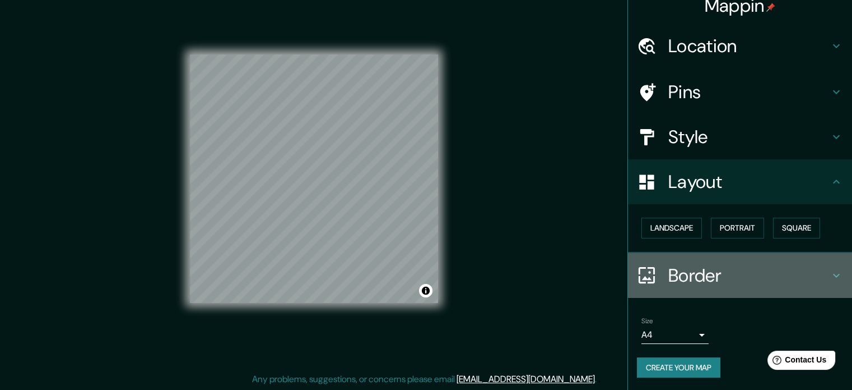
click at [711, 271] on h4 "Border" at bounding box center [749, 275] width 161 height 22
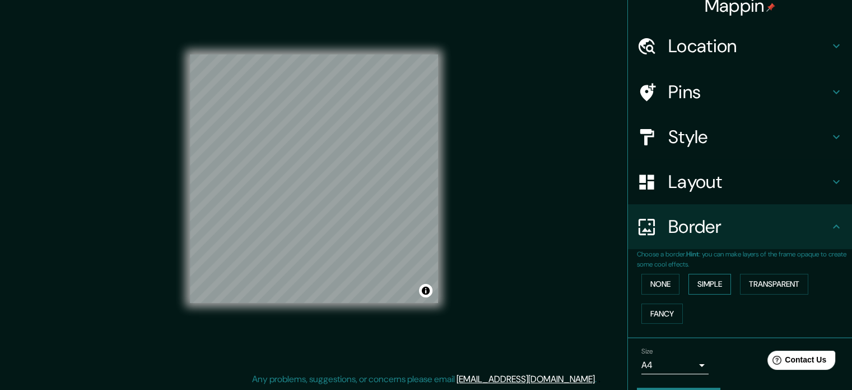
click at [691, 281] on button "Simple" at bounding box center [710, 284] width 43 height 21
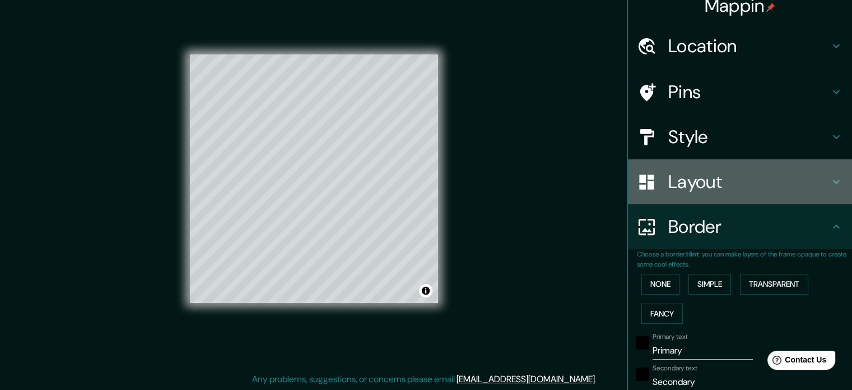
click at [685, 184] on h4 "Layout" at bounding box center [749, 181] width 161 height 22
type input "177"
type input "35"
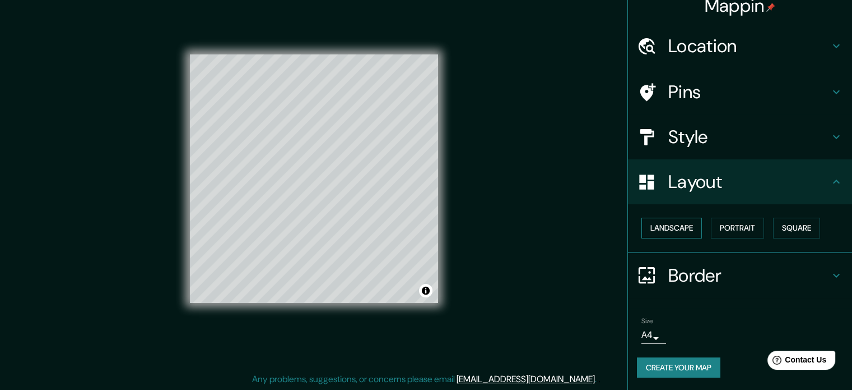
click at [662, 220] on button "Landscape" at bounding box center [672, 227] width 61 height 21
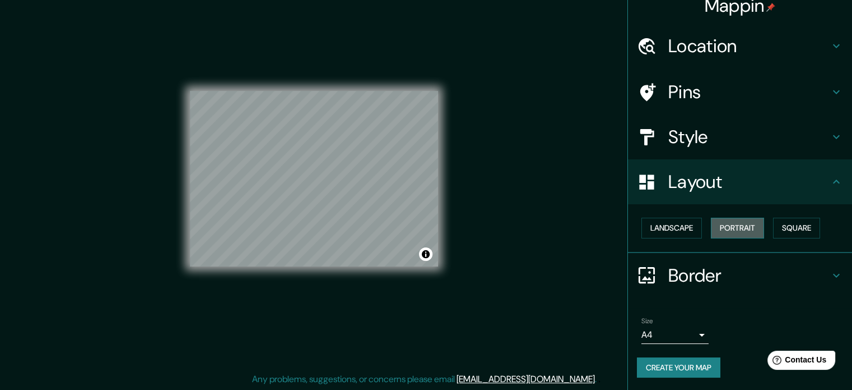
click at [741, 226] on button "Portrait" at bounding box center [737, 227] width 53 height 21
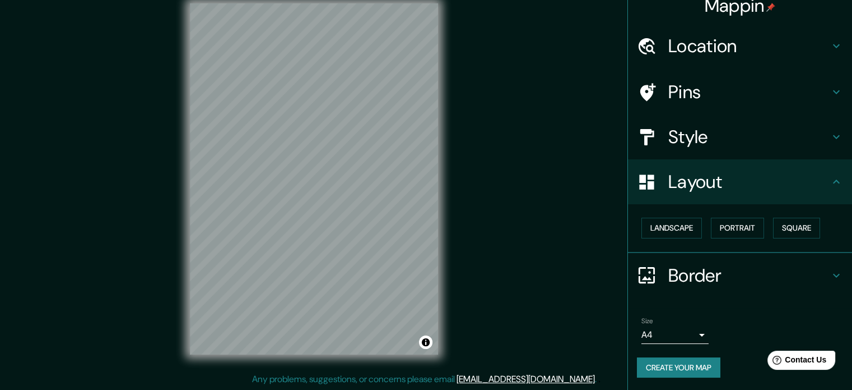
click at [711, 275] on h4 "Border" at bounding box center [749, 275] width 161 height 22
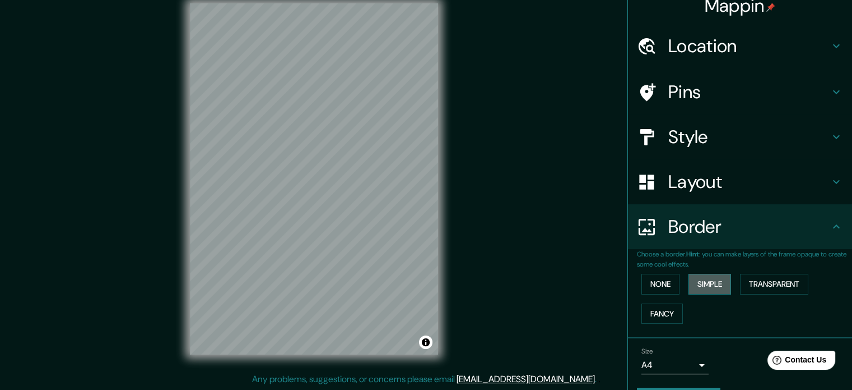
click at [708, 281] on button "Simple" at bounding box center [710, 284] width 43 height 21
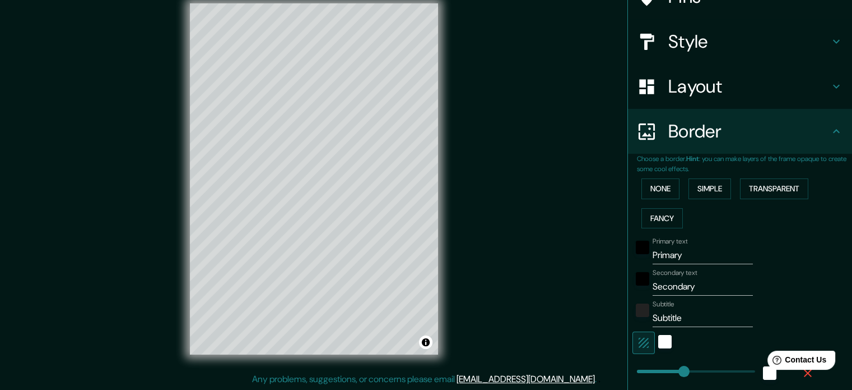
scroll to position [124, 0]
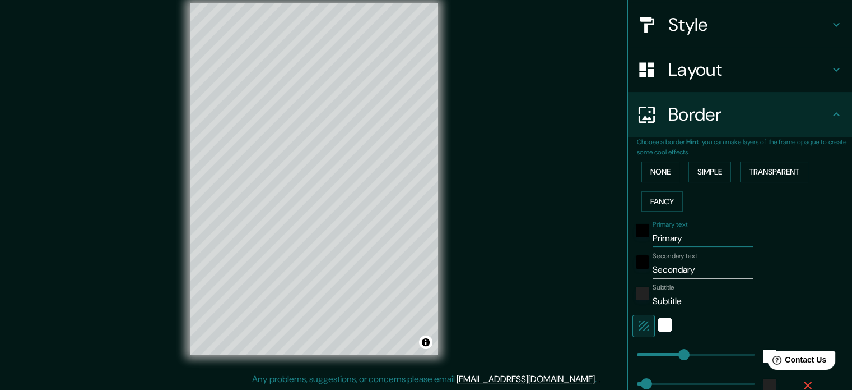
drag, startPoint x: 682, startPoint y: 240, endPoint x: 640, endPoint y: 238, distance: 41.5
click at [640, 238] on div "Primary text Primary" at bounding box center [725, 233] width 184 height 27
type input "P"
type input "177"
type input "35"
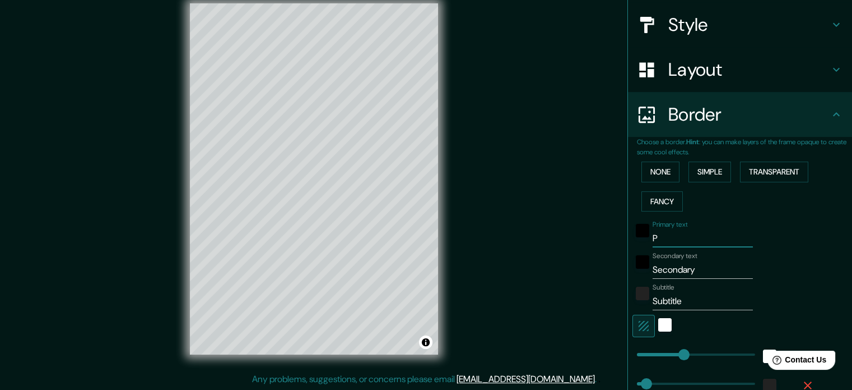
type input "PR"
type input "177"
type input "35"
type input "PRE"
type input "177"
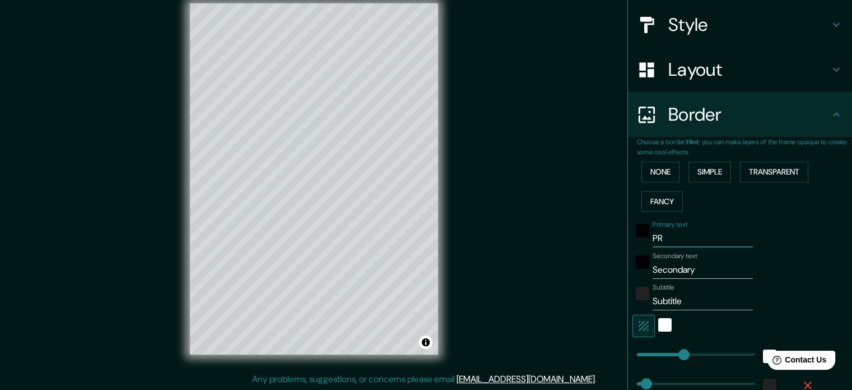
type input "35"
type input "PRES"
type input "177"
type input "35"
type input "PRESI"
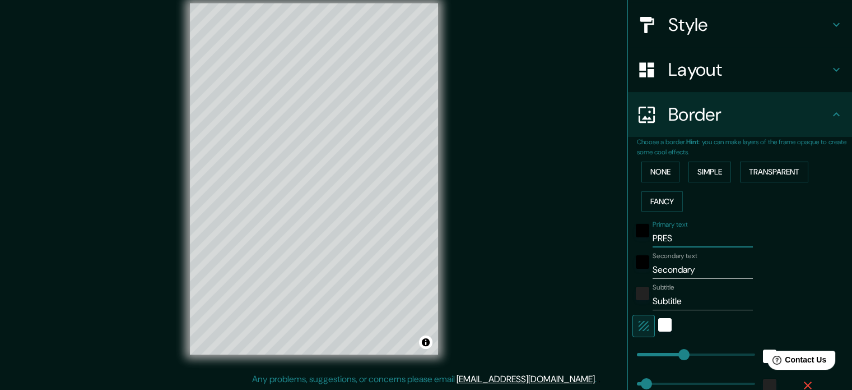
type input "177"
type input "35"
type input "PRESID"
type input "177"
type input "35"
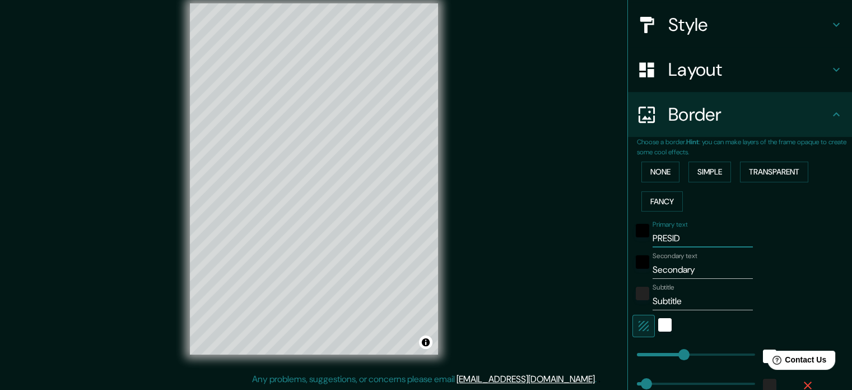
type input "PRESIDE"
type input "177"
type input "35"
type input "PRESIDEN"
type input "177"
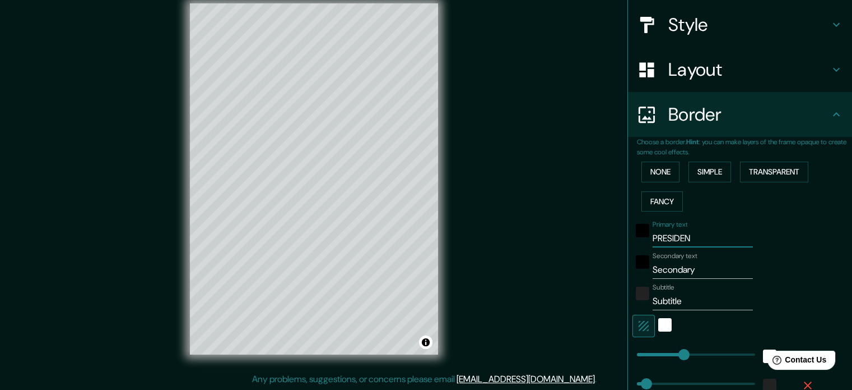
type input "35"
type input "PRESIDENT"
type input "177"
type input "35"
type input "PRESIDENTE"
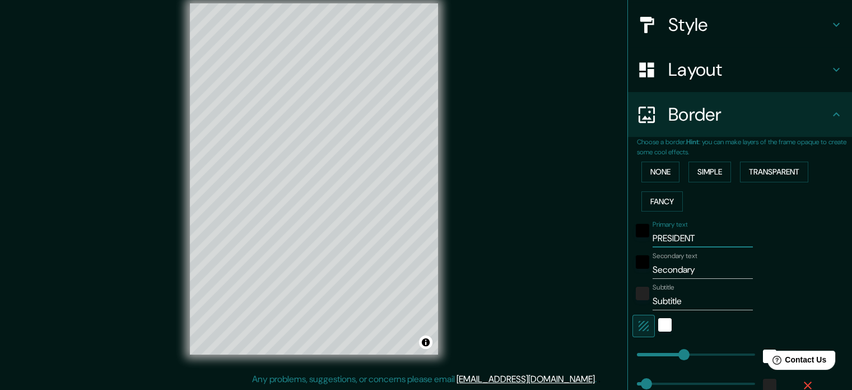
type input "177"
type input "35"
type input "PRESIDENTE"
type input "177"
type input "35"
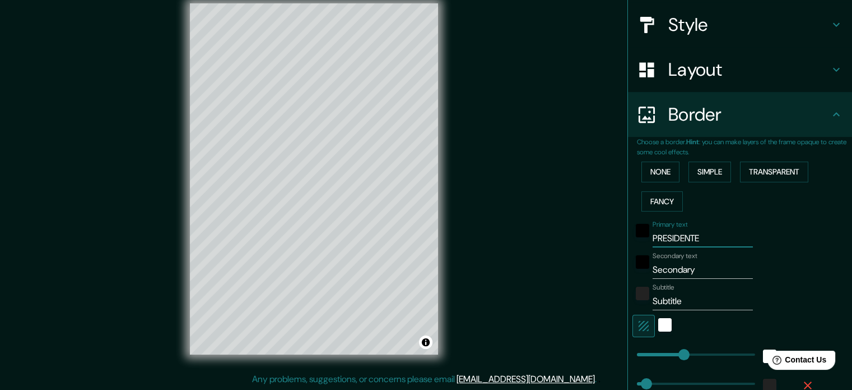
type input "PRESIDENTE F"
type input "177"
type input "35"
type input "PRESIDENTE FR"
type input "177"
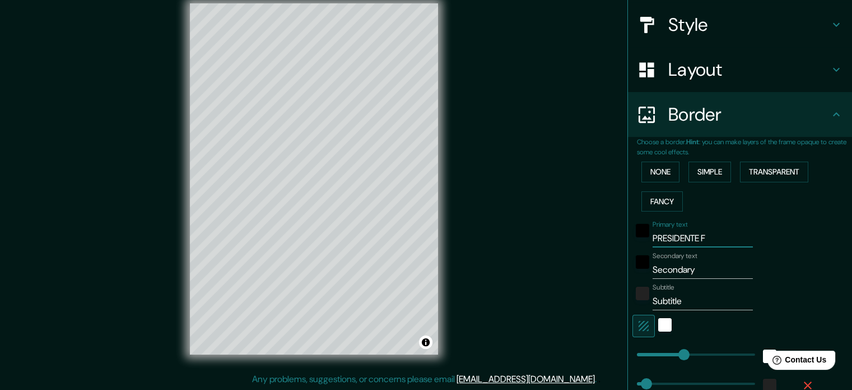
type input "35"
drag, startPoint x: 696, startPoint y: 236, endPoint x: 652, endPoint y: 238, distance: 44.3
click at [653, 238] on input "PRESIDENTE FR" at bounding box center [703, 238] width 100 height 18
type input "PDFR"
type input "177"
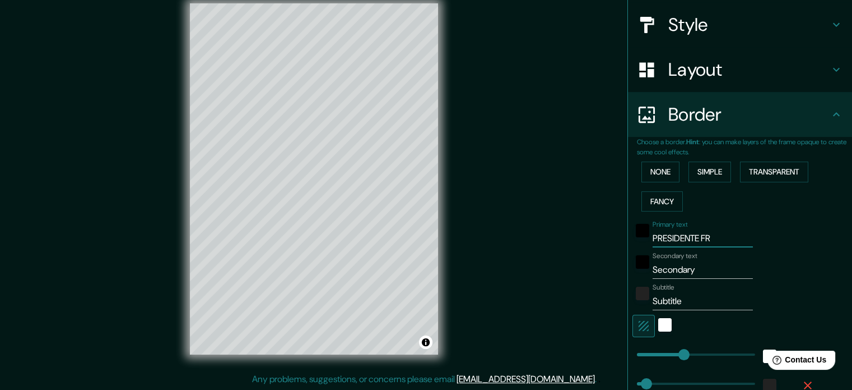
type input "35"
type input "PDTFR"
type input "177"
type input "35"
type input "PDTEFR"
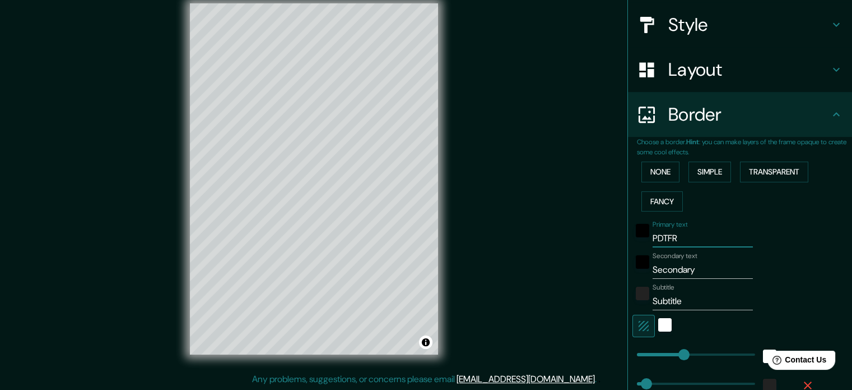
type input "177"
type input "35"
type input "PDTE.FR"
type input "177"
type input "35"
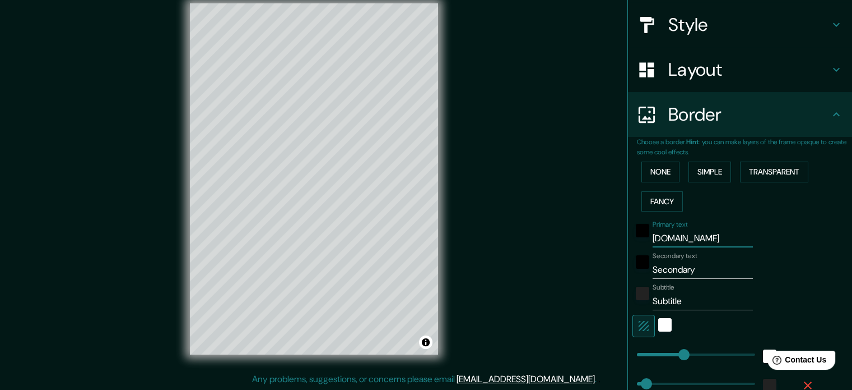
type input "PDTE. FR"
type input "177"
type input "35"
type input "PDTE. FRA"
type input "177"
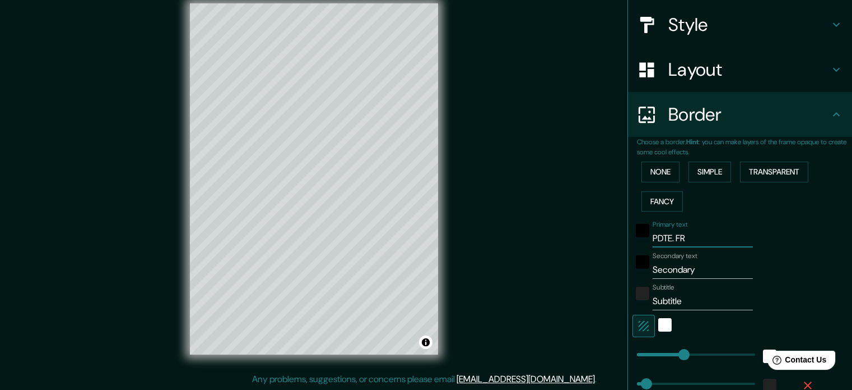
type input "35"
type input "PDTE. FRAN"
type input "177"
type input "35"
type input "PDTE. FRANC"
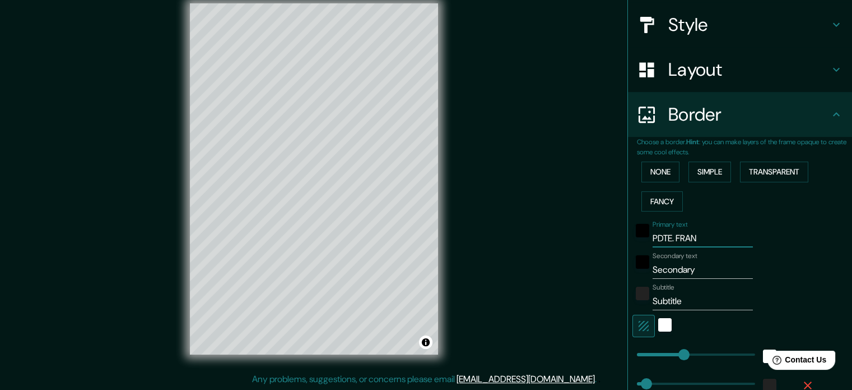
type input "177"
type input "35"
type input "PDTE. FRANCO"
type input "177"
type input "35"
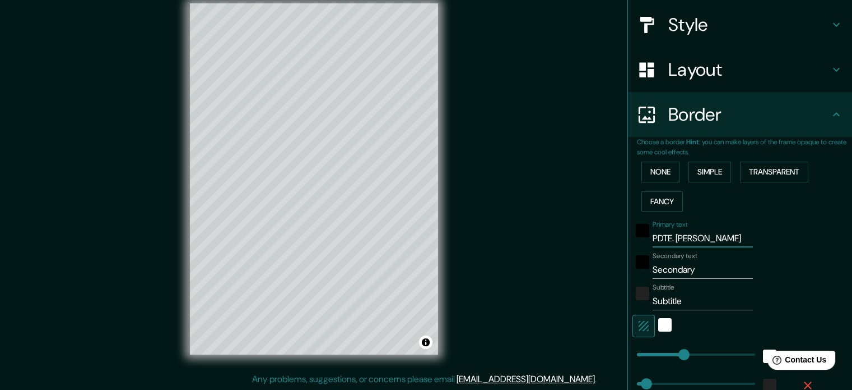
type input "PDTE. FRANCO"
type input "A"
type input "177"
type input "35"
type input "AL"
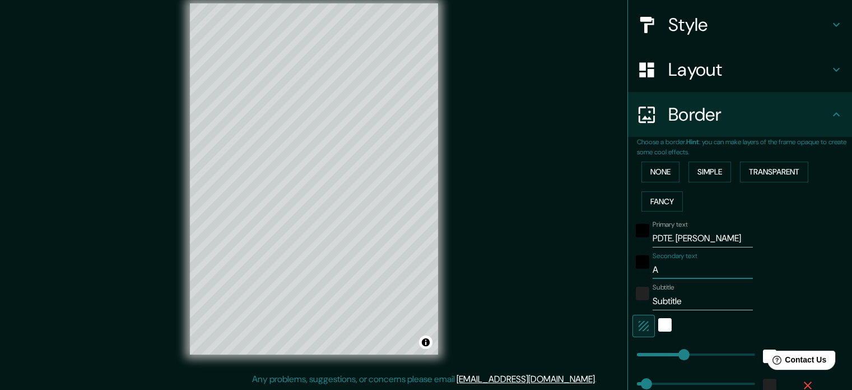
type input "177"
type input "35"
type input "ALT"
type input "177"
type input "35"
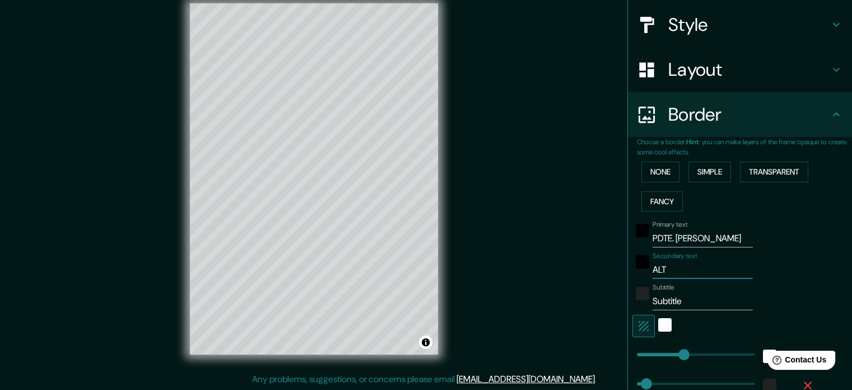
type input "ALTO"
type input "177"
type input "35"
type input "ALTO"
type input "177"
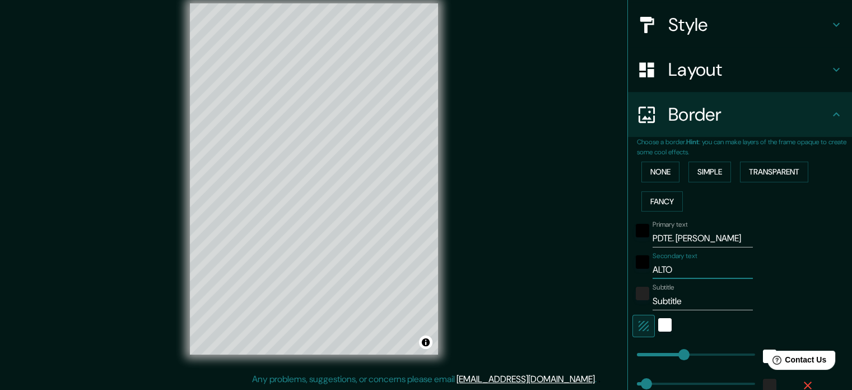
type input "35"
type input "ALTO P"
type input "177"
type input "35"
type input "ALTO PA"
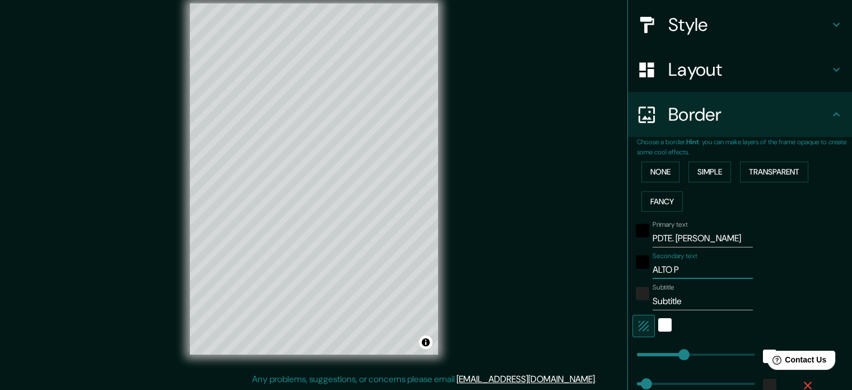
type input "177"
type input "35"
type input "ALTO PAR"
type input "177"
type input "35"
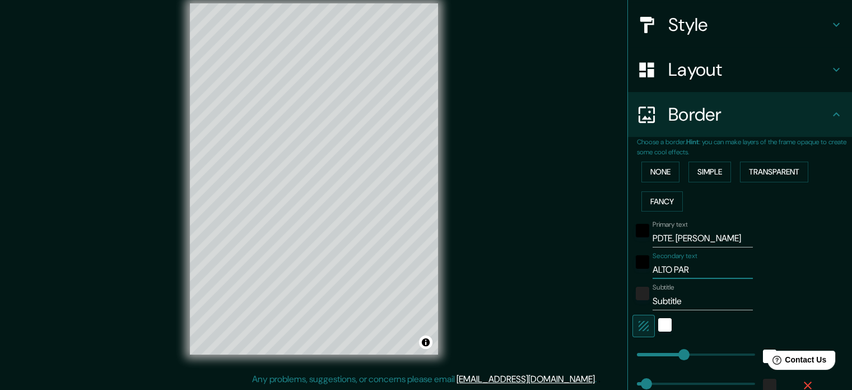
type input "ALTO PARA"
type input "177"
type input "35"
type input "ALTO PARAN"
type input "177"
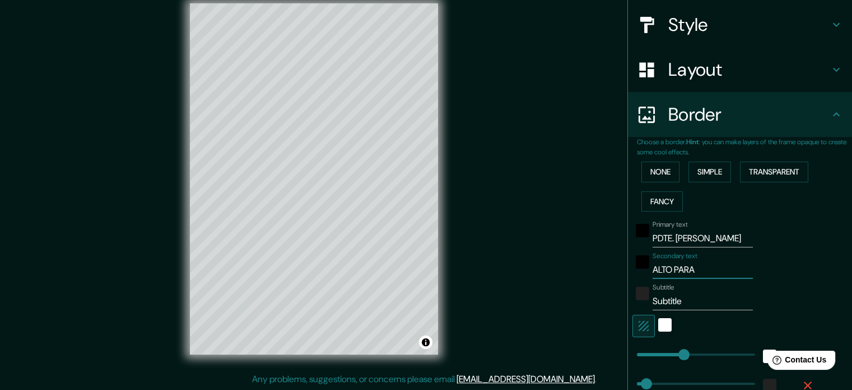
type input "35"
type input "ALTO PARANÁ"
type input "177"
type input "35"
type input "ALTO PARANÁ"
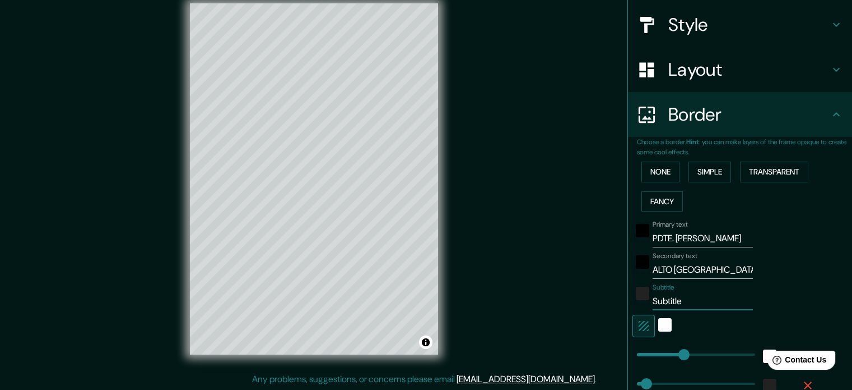
type input "P"
type input "177"
type input "35"
type input "PA"
type input "177"
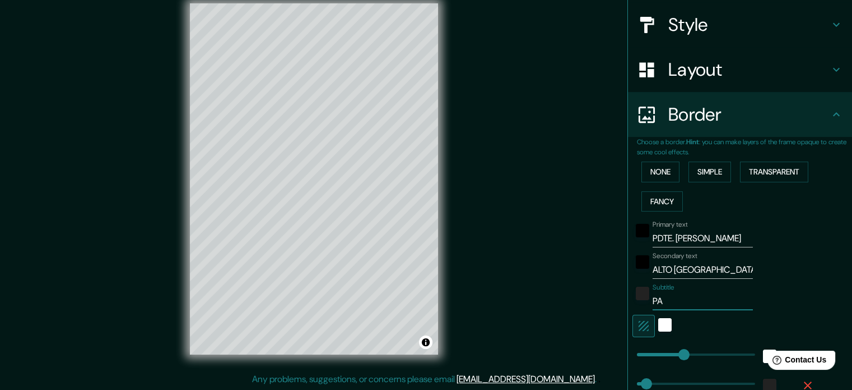
type input "35"
type input "PAR"
type input "177"
type input "35"
type input "PARA"
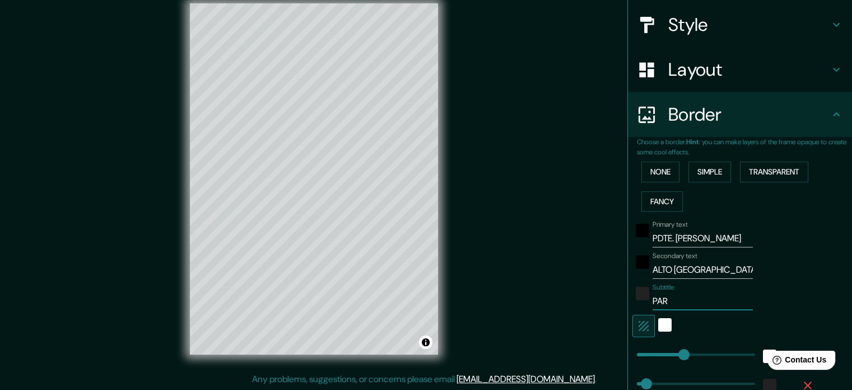
type input "177"
type input "35"
type input "PARAG"
type input "177"
type input "35"
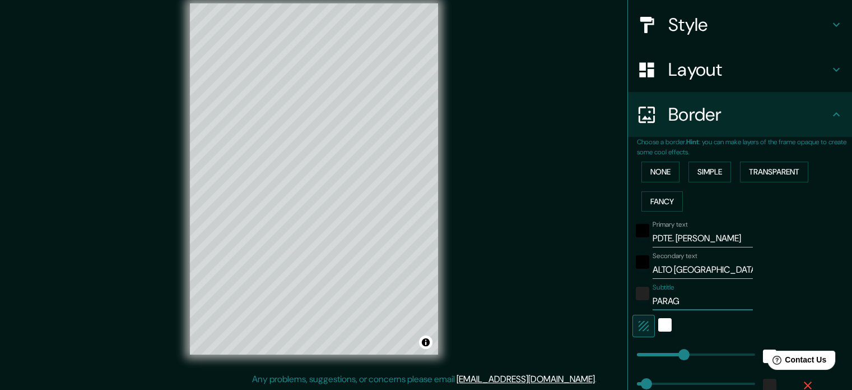
type input "PARAGU"
type input "177"
type input "35"
type input "PARAGUA"
type input "177"
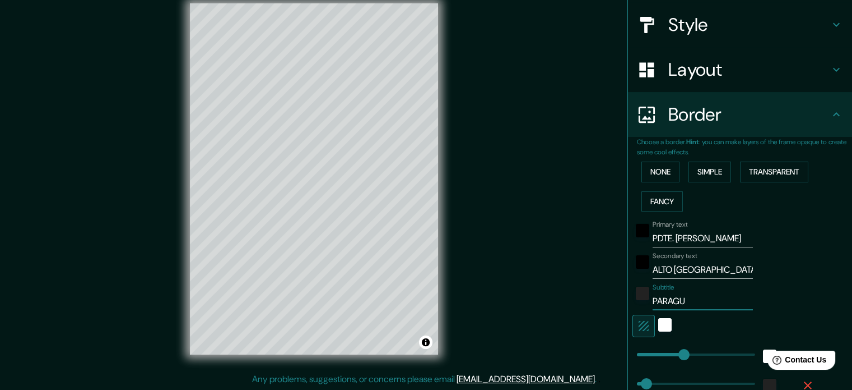
type input "35"
type input "PARAGUAY"
type input "177"
type input "35"
type input "PARAGUAY"
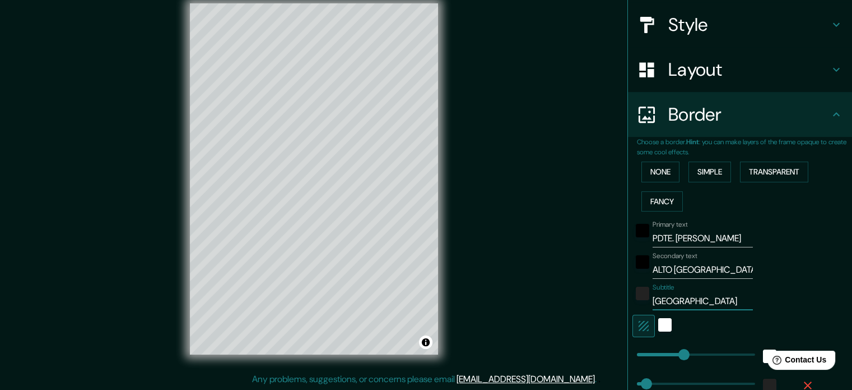
click at [801, 290] on div "Subtitle PARAGUAY" at bounding box center [725, 296] width 184 height 27
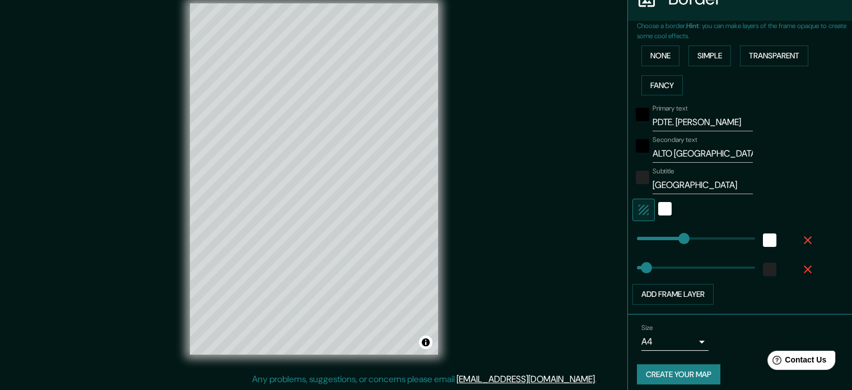
scroll to position [247, 0]
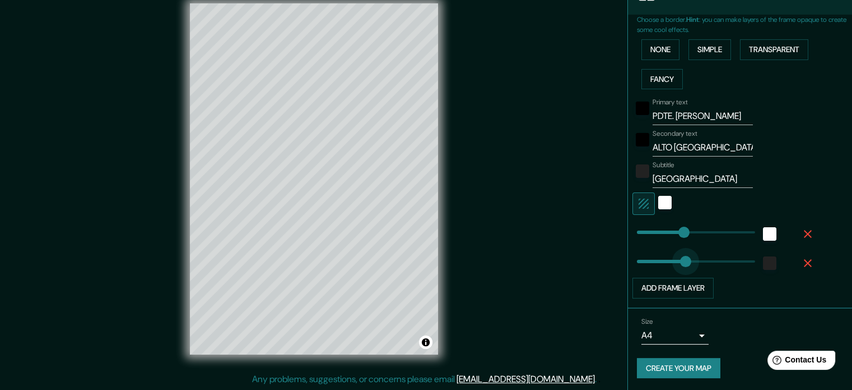
type input "148"
drag, startPoint x: 639, startPoint y: 260, endPoint x: 668, endPoint y: 262, distance: 29.2
type input "177"
type input "45"
drag, startPoint x: 668, startPoint y: 258, endPoint x: 641, endPoint y: 261, distance: 27.7
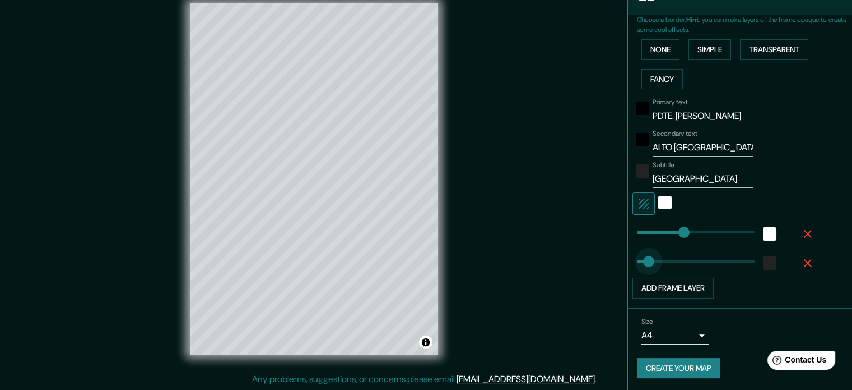
type input "177"
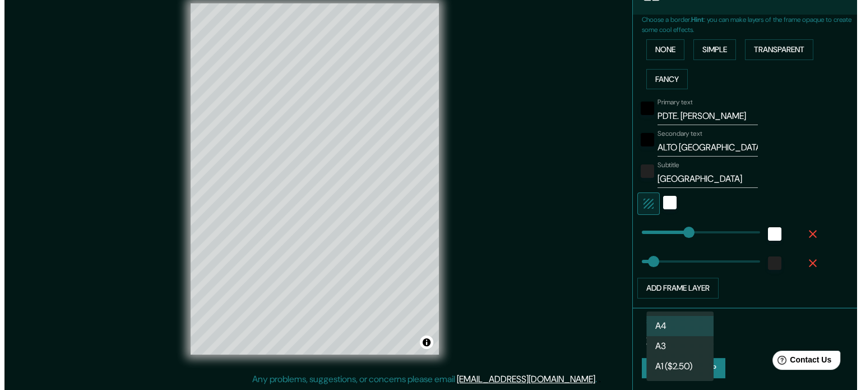
click at [689, 332] on body "Mappin Location Presidente Franco, Alto Paraná, Paraguay Presidente Franco Alto…" at bounding box center [426, 180] width 852 height 390
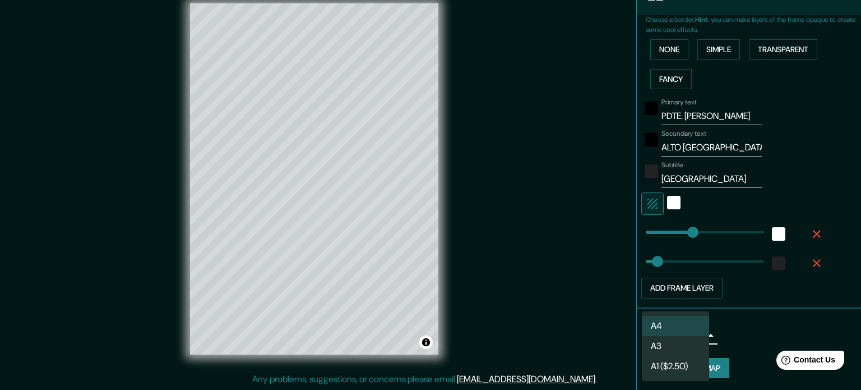
click at [747, 336] on div at bounding box center [430, 195] width 861 height 390
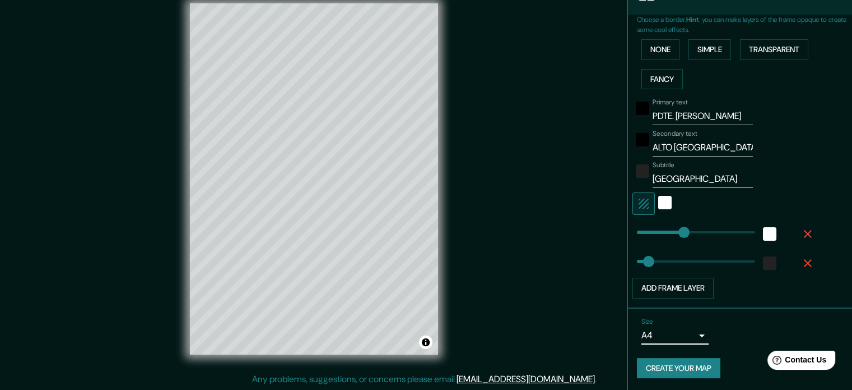
click at [682, 367] on button "Create your map" at bounding box center [679, 368] width 84 height 21
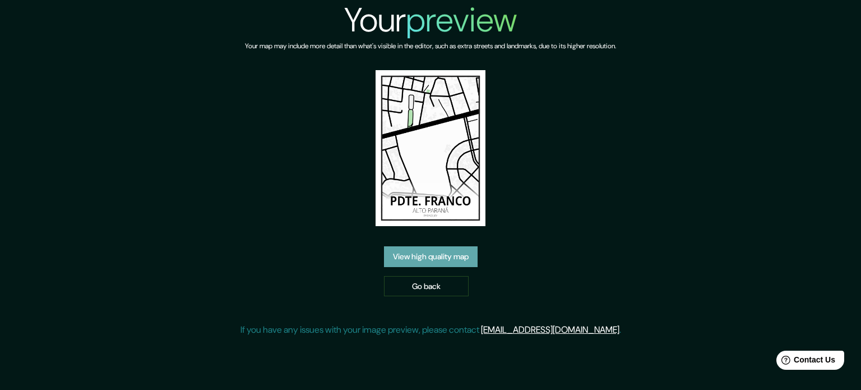
click at [451, 257] on link "View high quality map" at bounding box center [431, 256] width 94 height 21
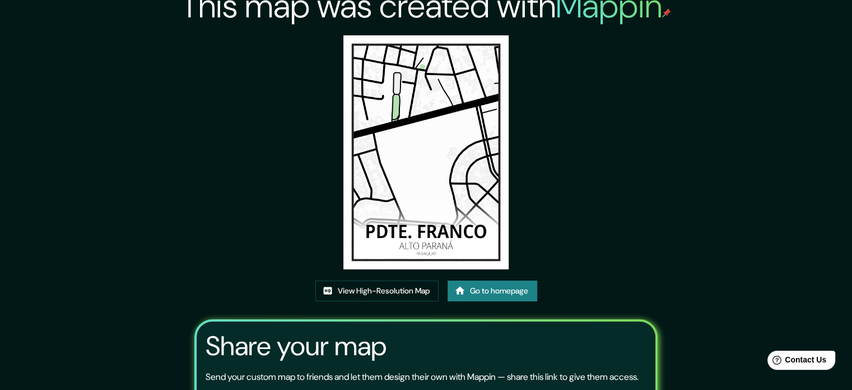
scroll to position [12, 0]
